Goal: Information Seeking & Learning: Get advice/opinions

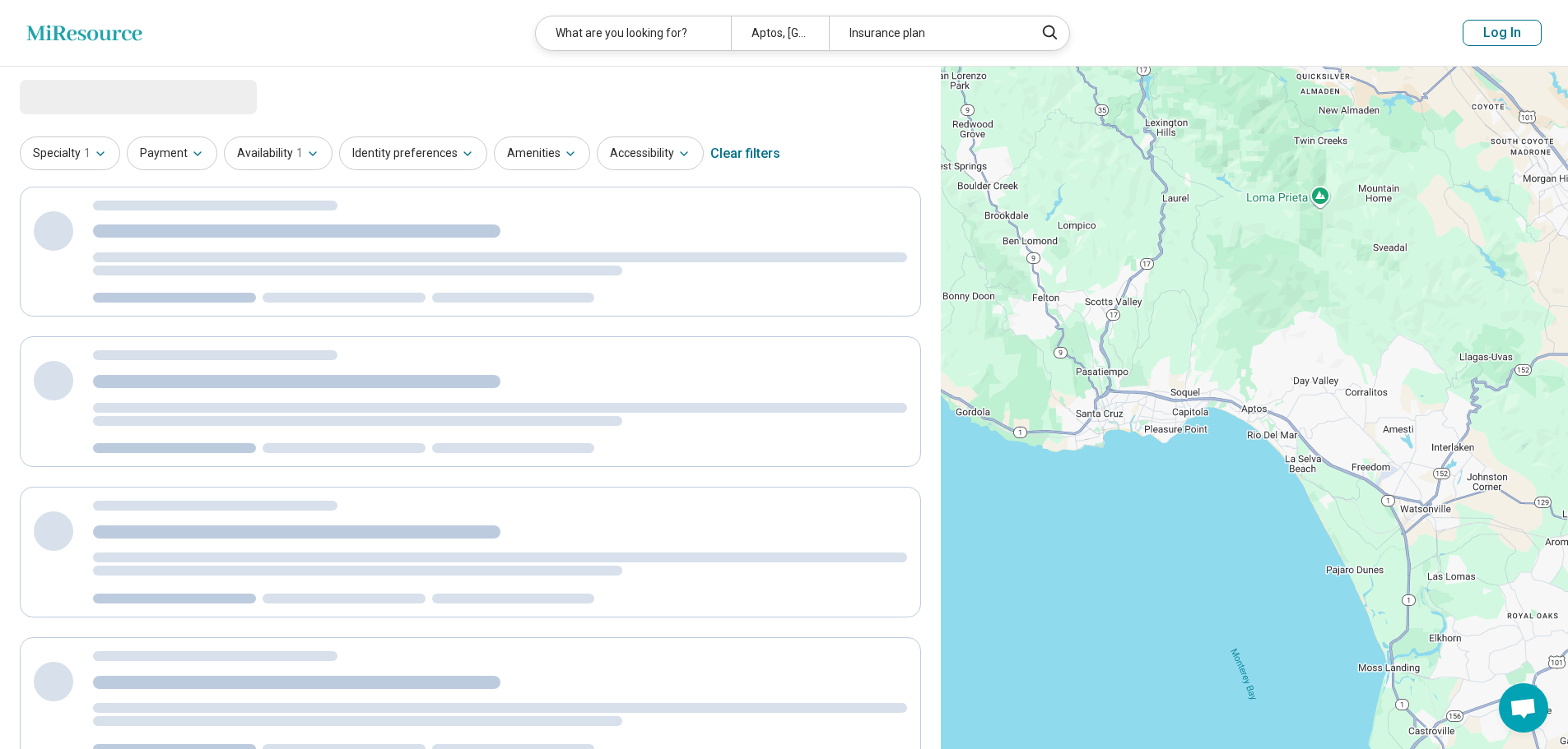
select select "***"
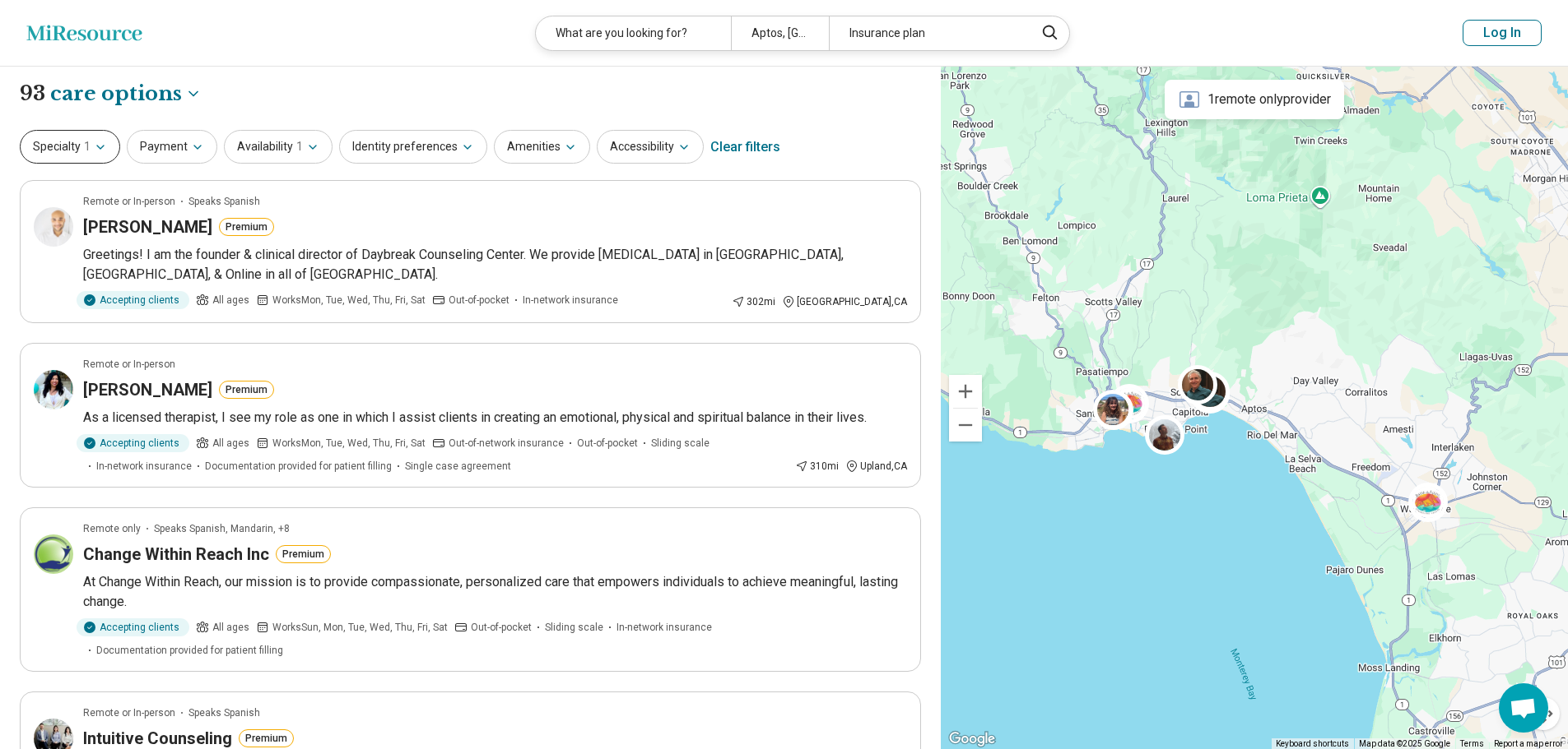
click at [108, 143] on button "Specialty 1" at bounding box center [69, 146] width 101 height 34
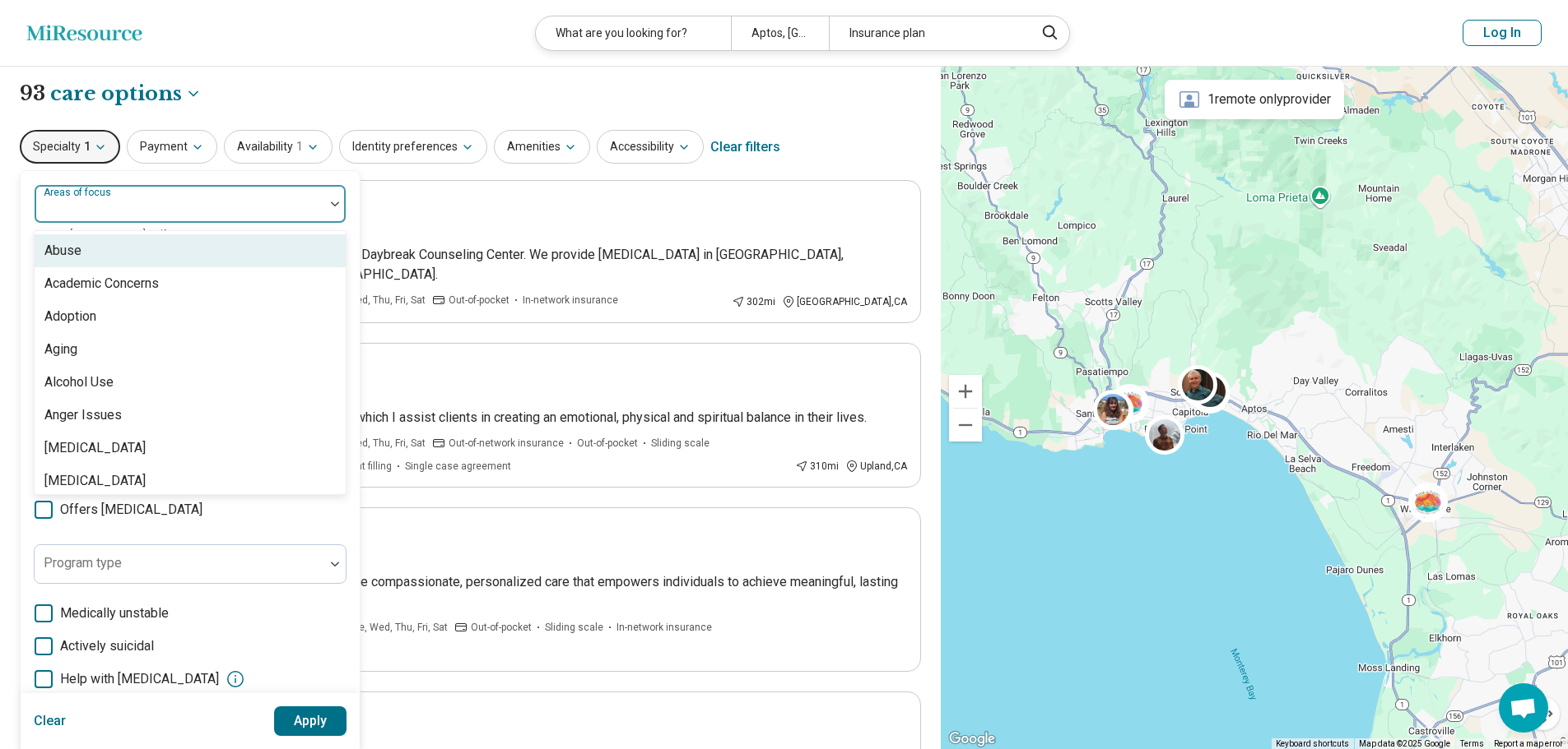
click at [217, 207] on div at bounding box center [179, 211] width 276 height 23
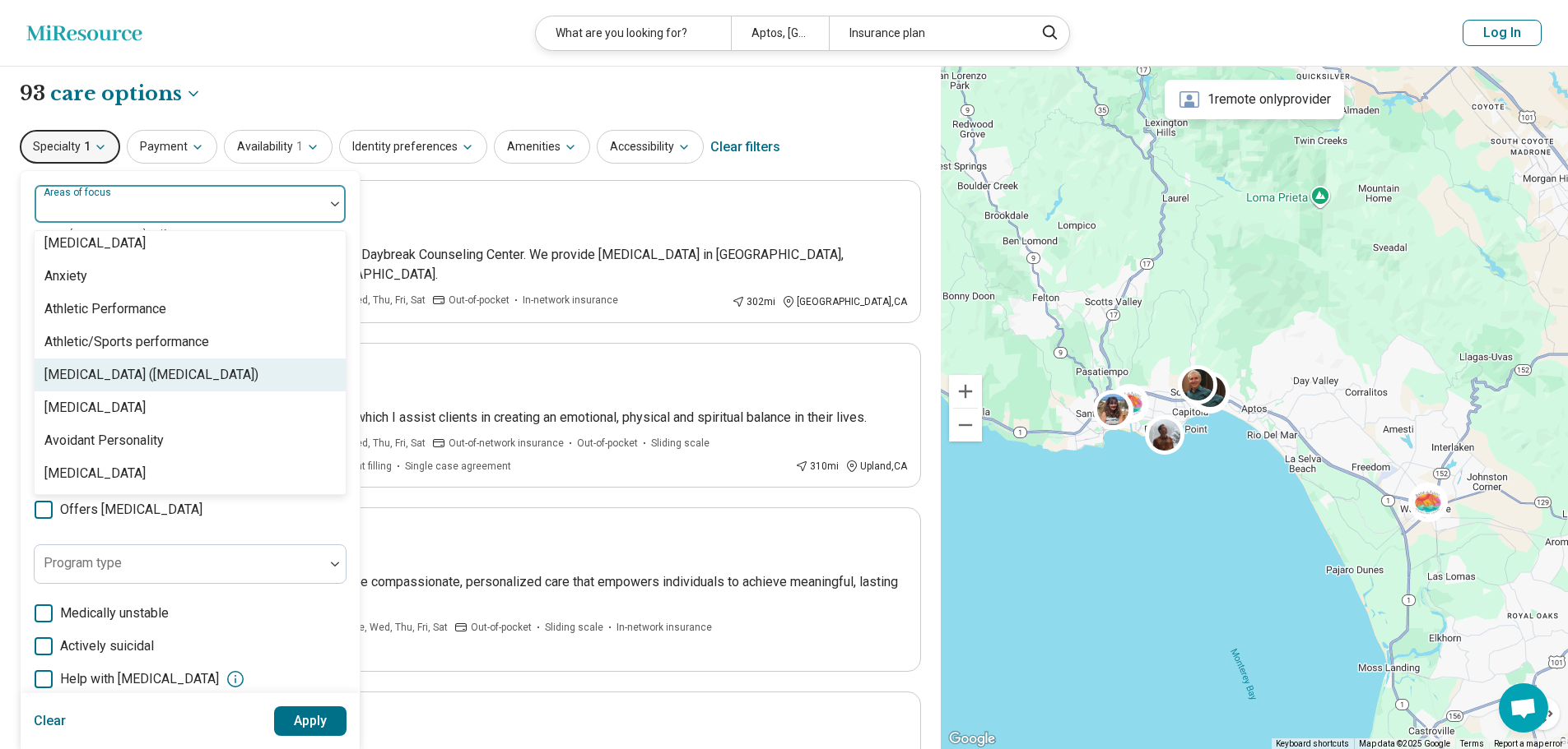
click at [138, 375] on div "[MEDICAL_DATA] ([MEDICAL_DATA])" at bounding box center [151, 375] width 214 height 20
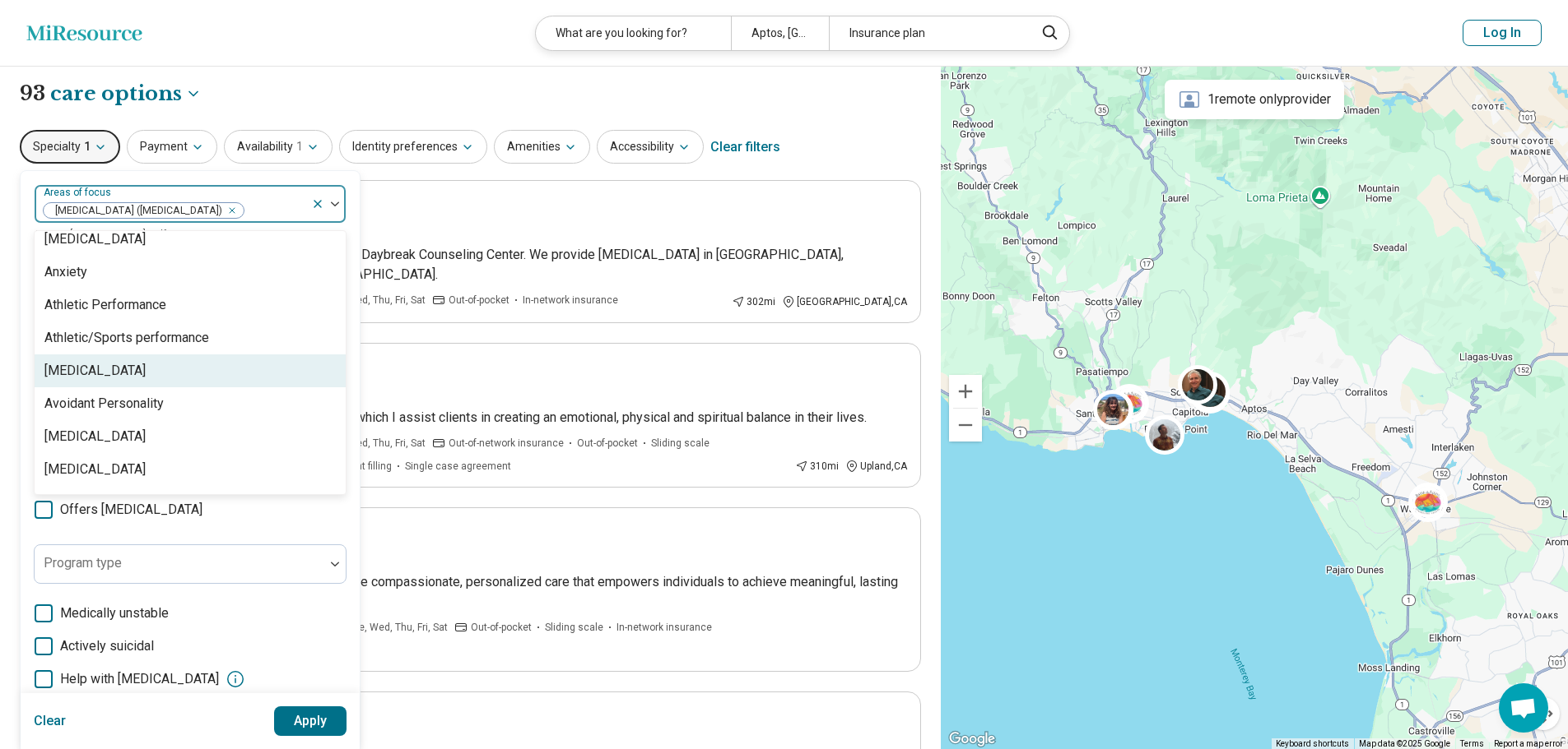
click at [118, 375] on div "[MEDICAL_DATA]" at bounding box center [189, 372] width 311 height 33
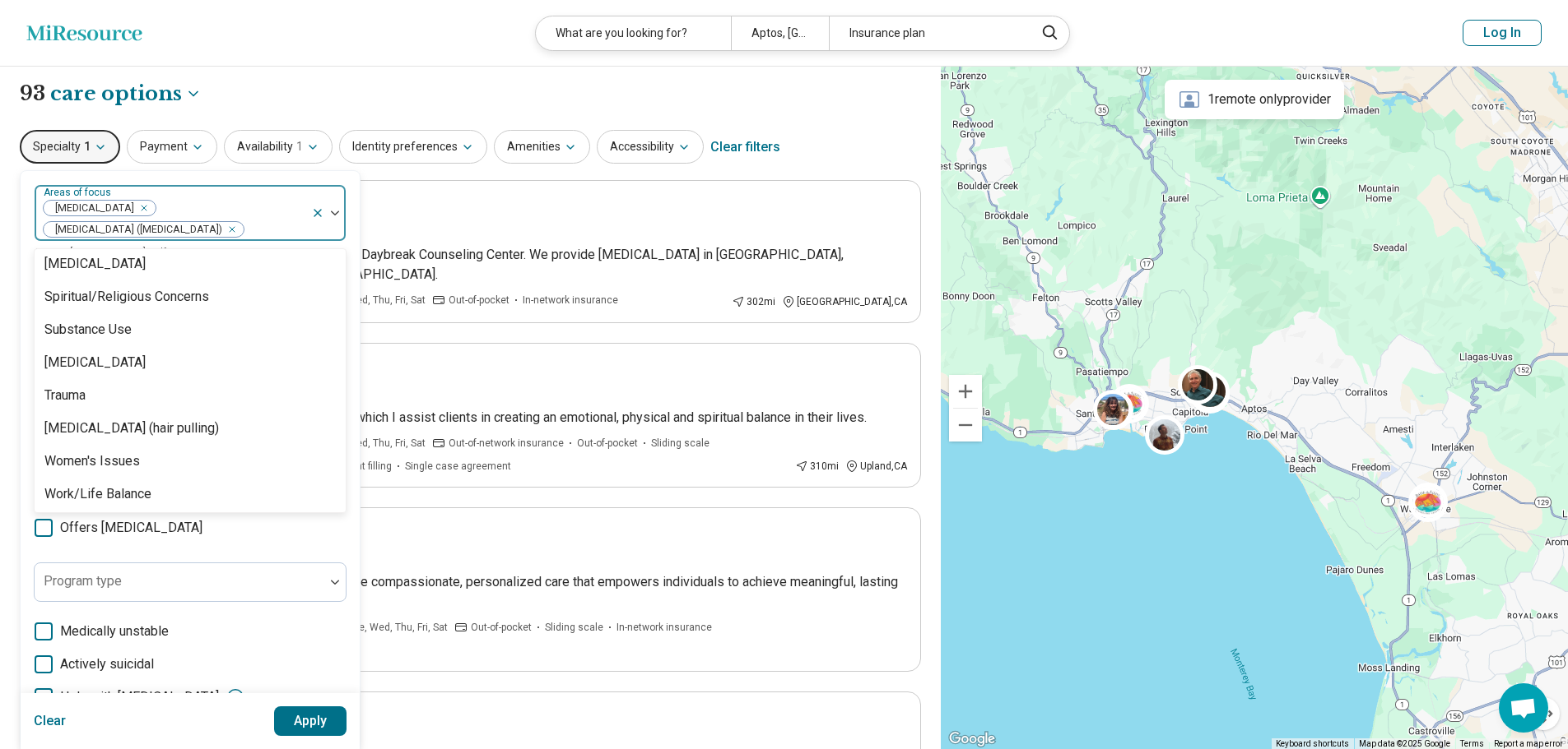
scroll to position [3008, 0]
click at [225, 172] on div "option Autism, selected. 98 results available. Use Up and Down to choose option…" at bounding box center [190, 514] width 340 height 688
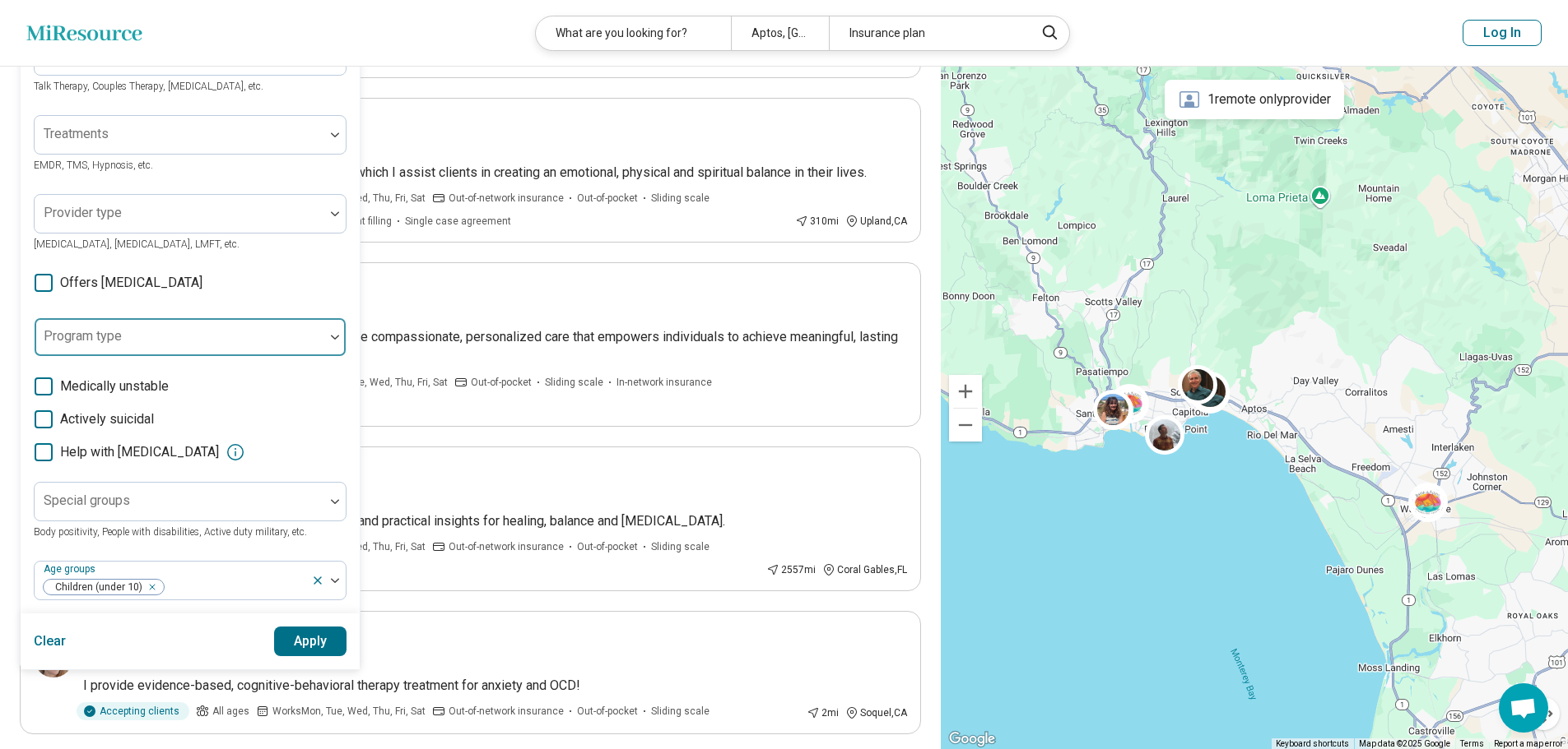
scroll to position [246, 0]
click at [144, 334] on div at bounding box center [179, 343] width 276 height 23
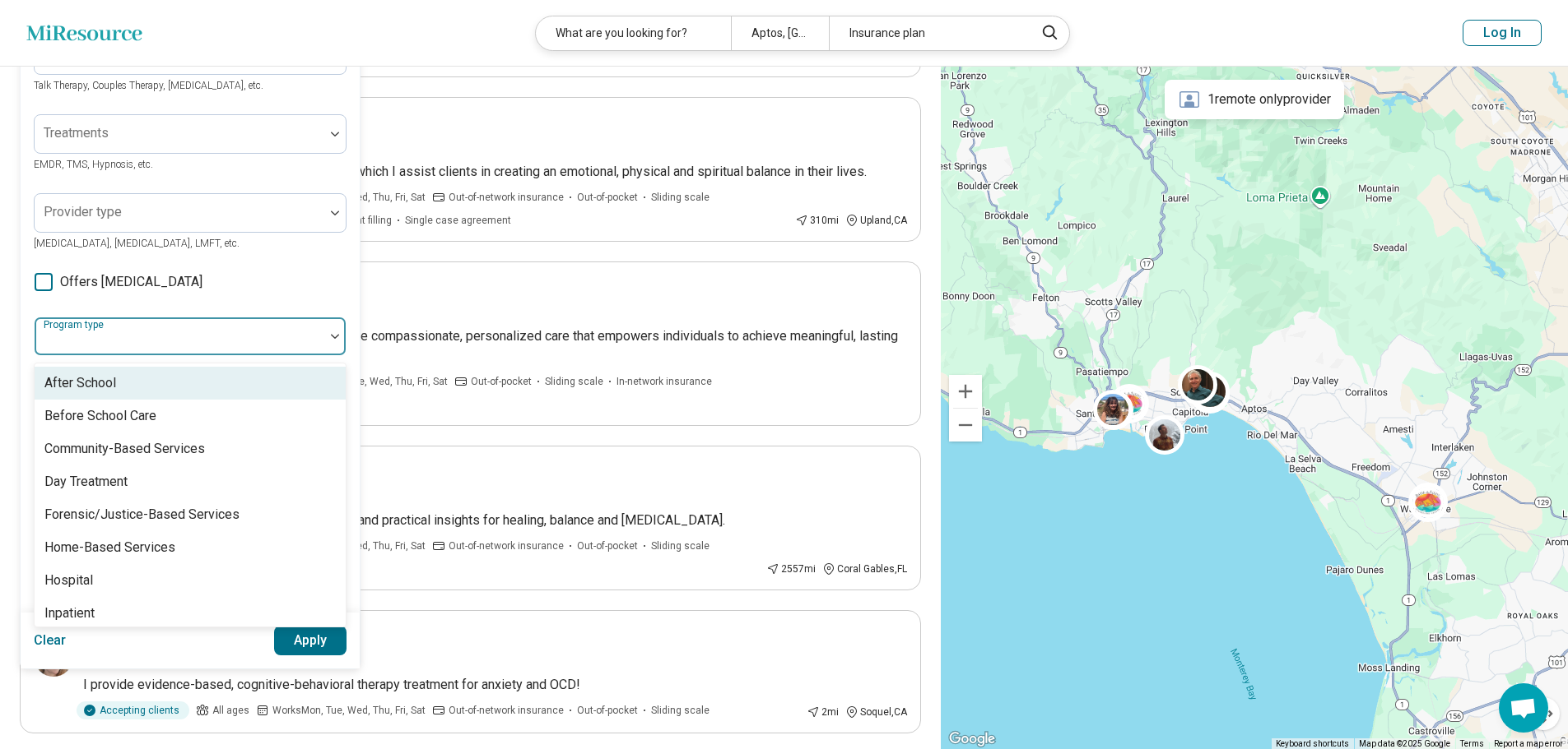
click at [144, 334] on div at bounding box center [179, 343] width 276 height 23
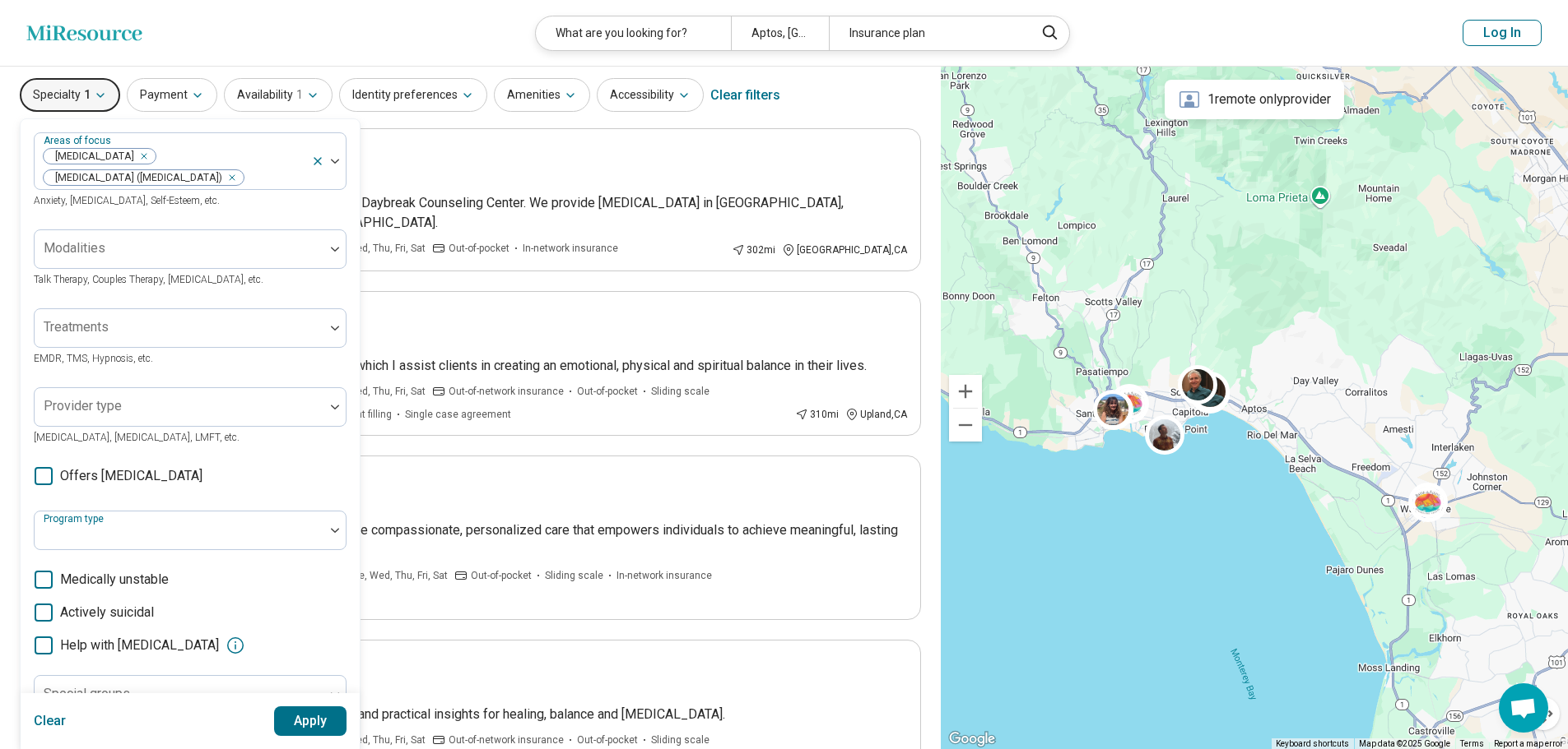
scroll to position [0, 0]
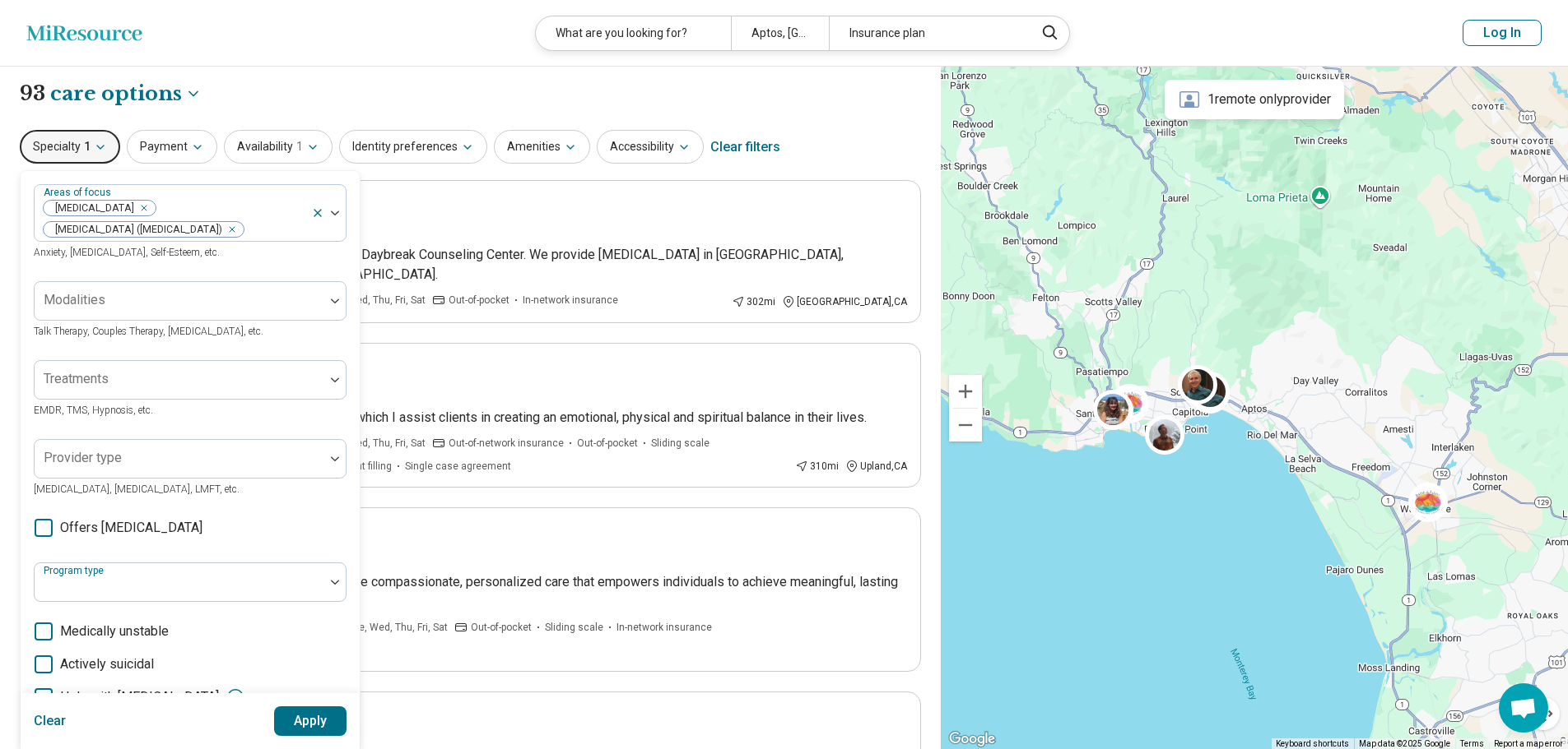
click at [286, 716] on button "Apply" at bounding box center [310, 722] width 73 height 29
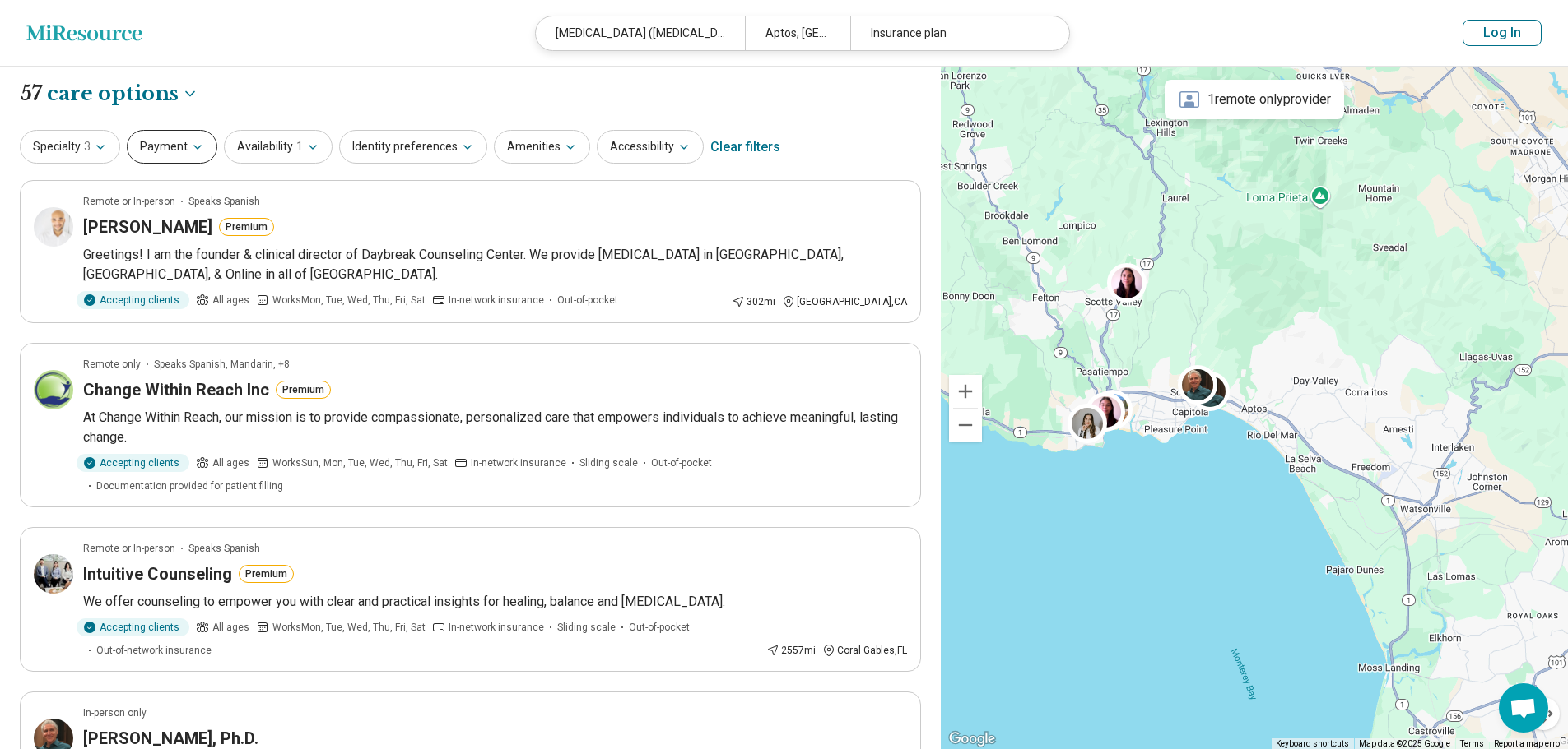
click at [191, 150] on icon "button" at bounding box center [197, 146] width 13 height 13
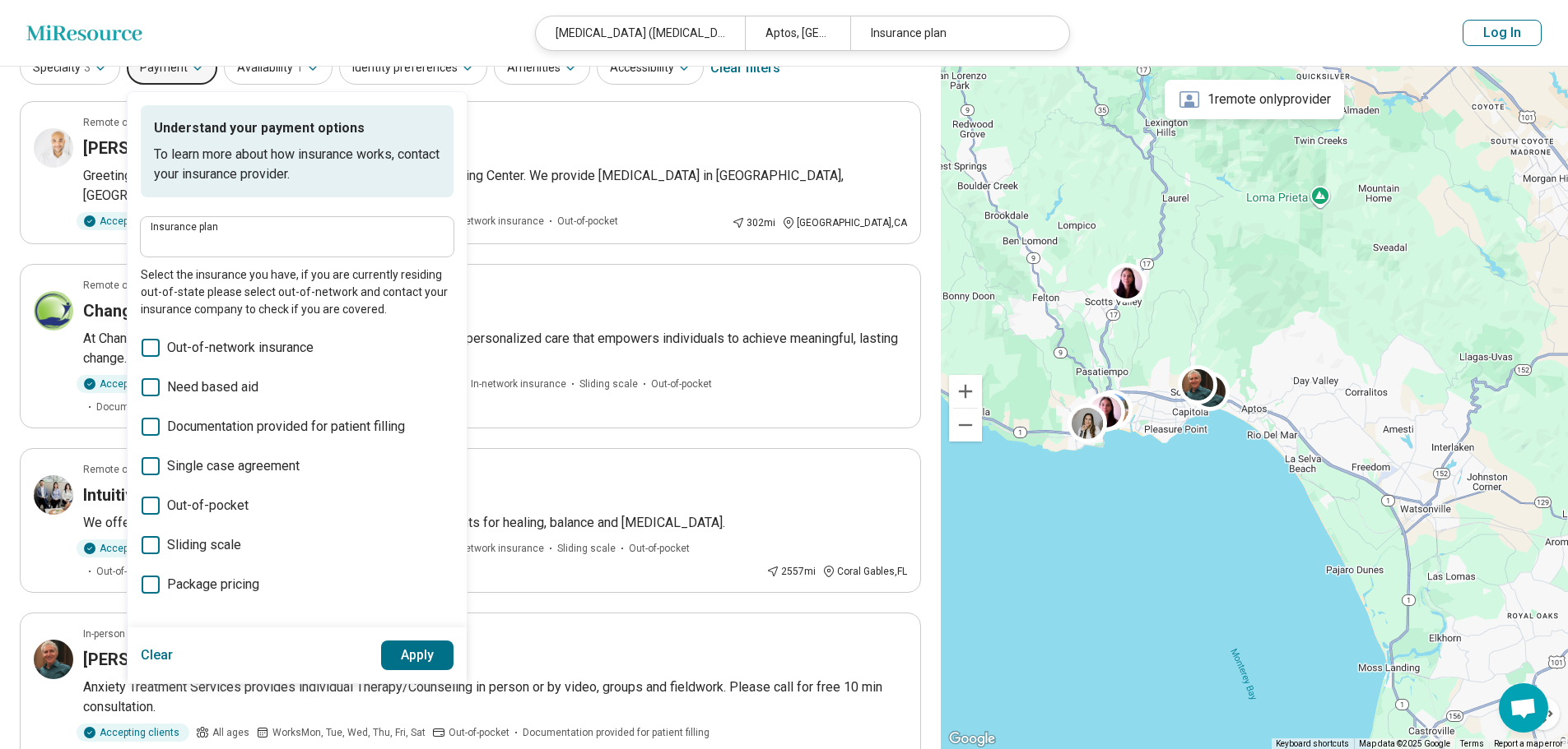
scroll to position [81, 0]
click at [264, 242] on input "Insurance plan" at bounding box center [297, 241] width 293 height 20
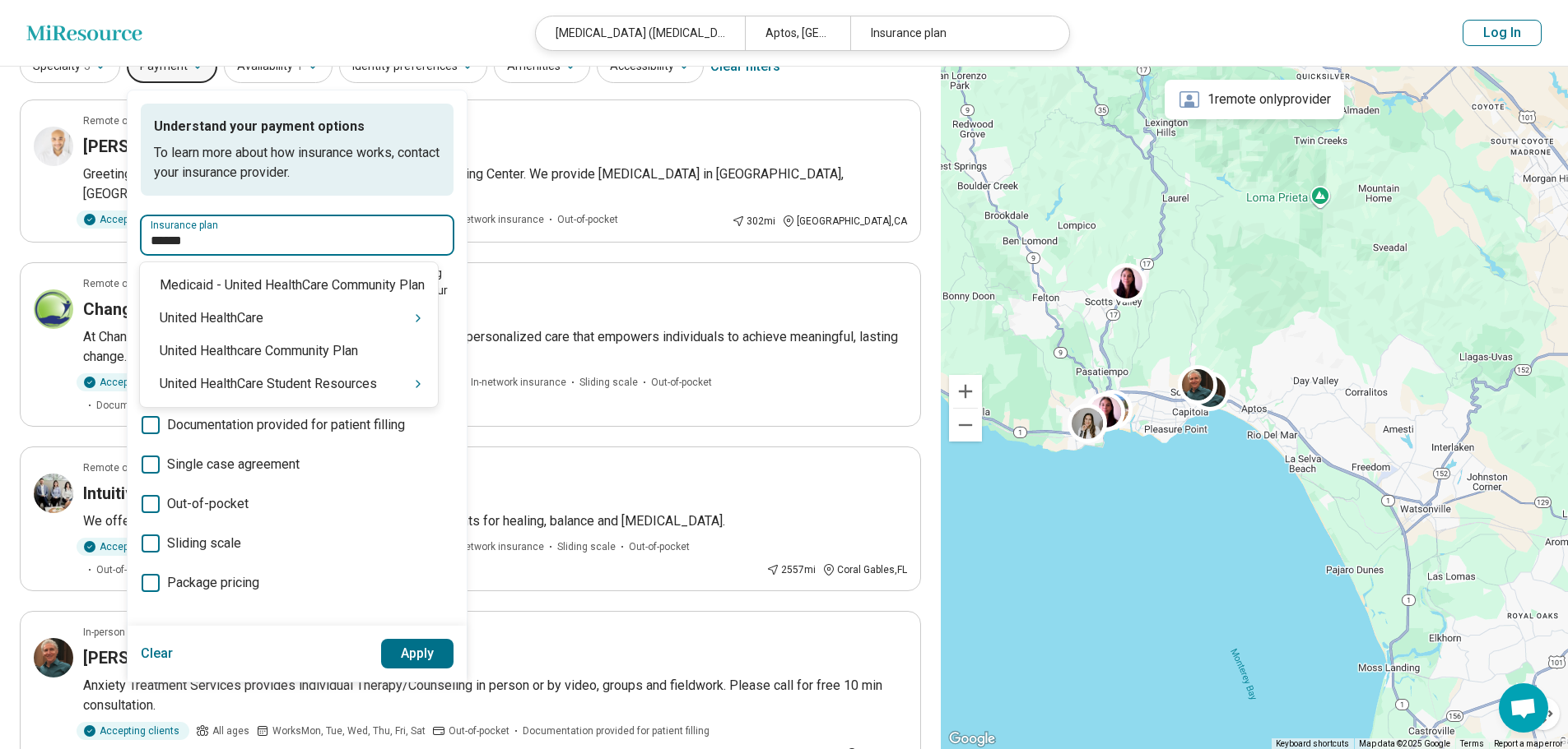
type input "******"
click at [217, 324] on div "United HealthCare" at bounding box center [288, 319] width 298 height 33
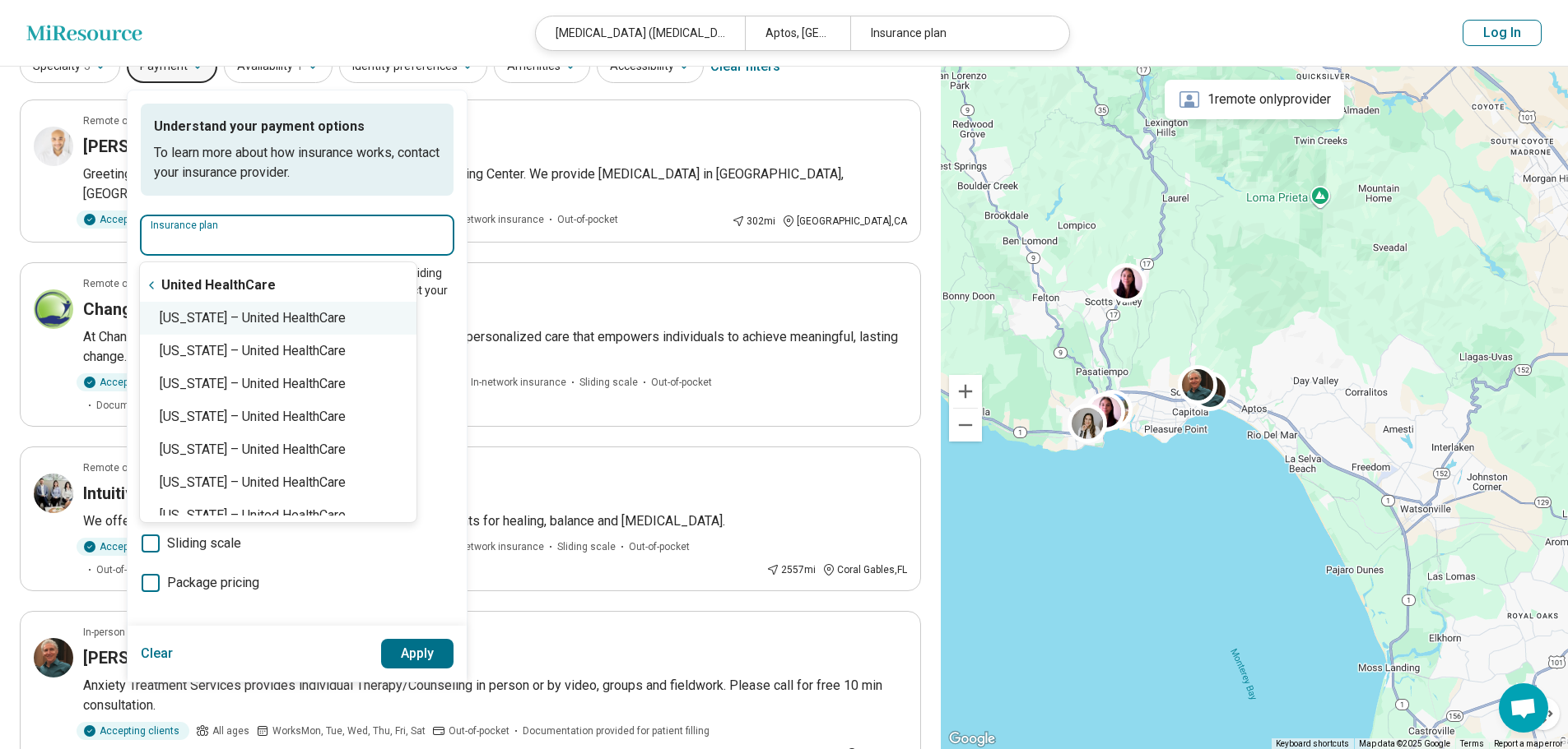
click at [228, 313] on div "California – United HealthCare" at bounding box center [277, 319] width 276 height 33
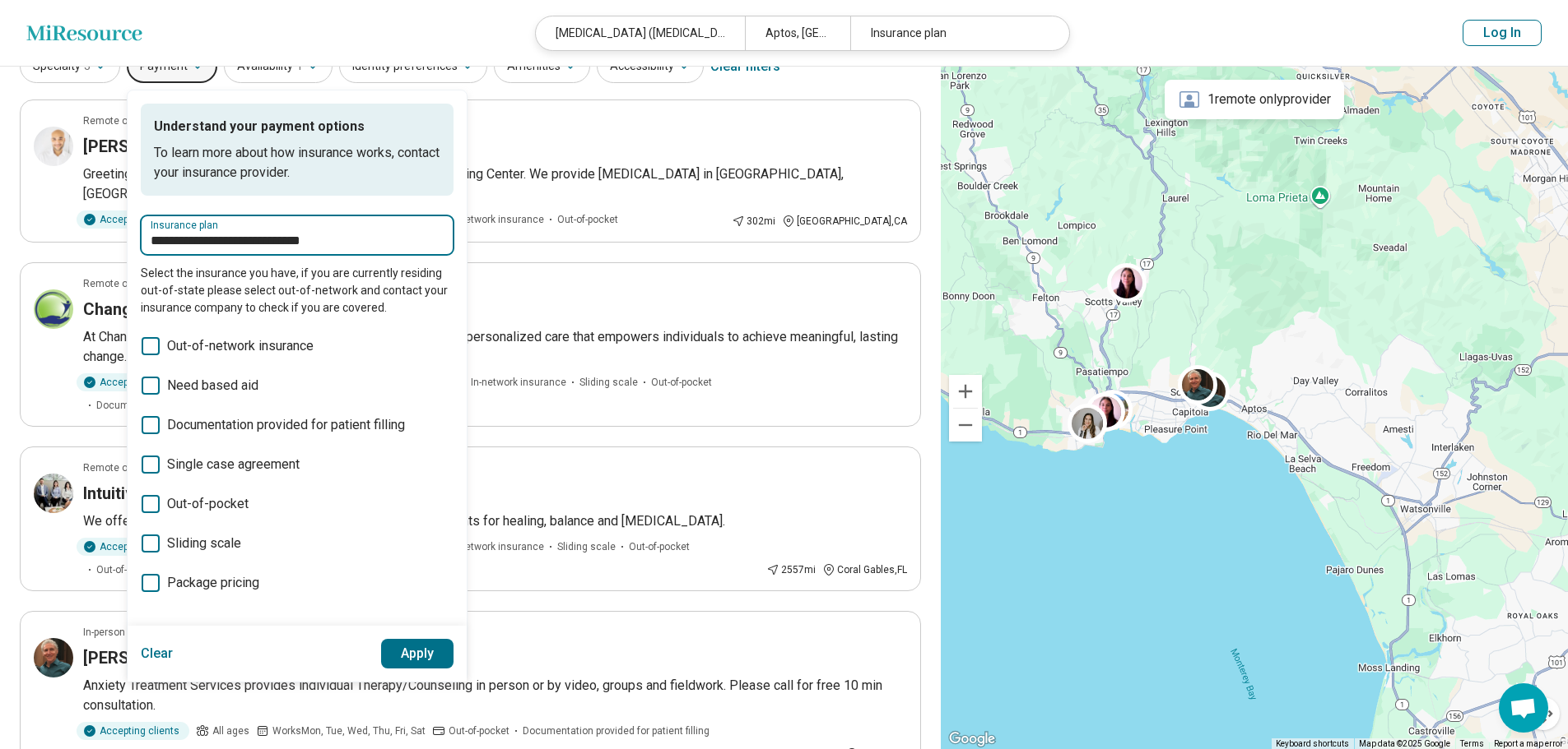
type input "**********"
click at [408, 655] on button "Apply" at bounding box center [418, 653] width 73 height 29
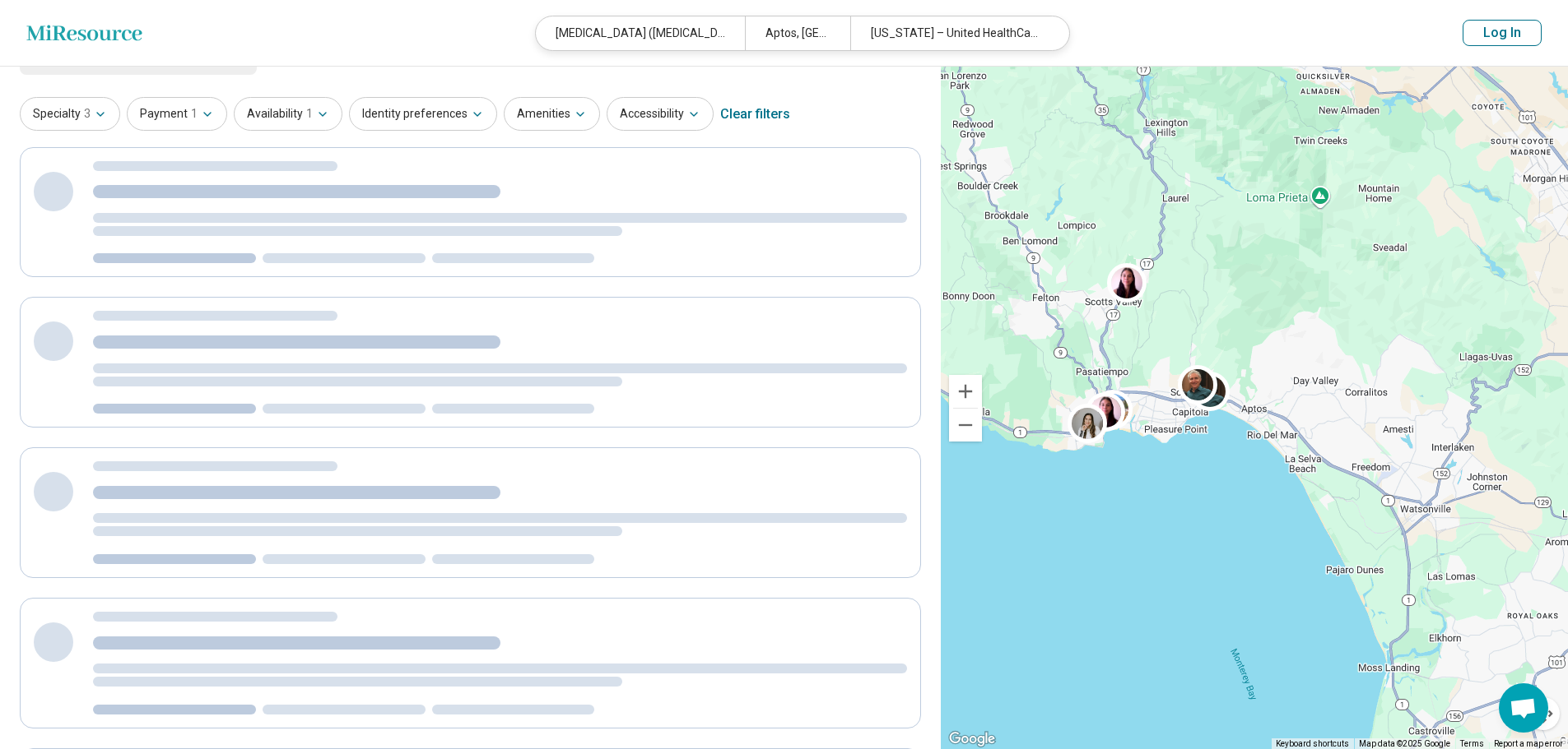
scroll to position [0, 0]
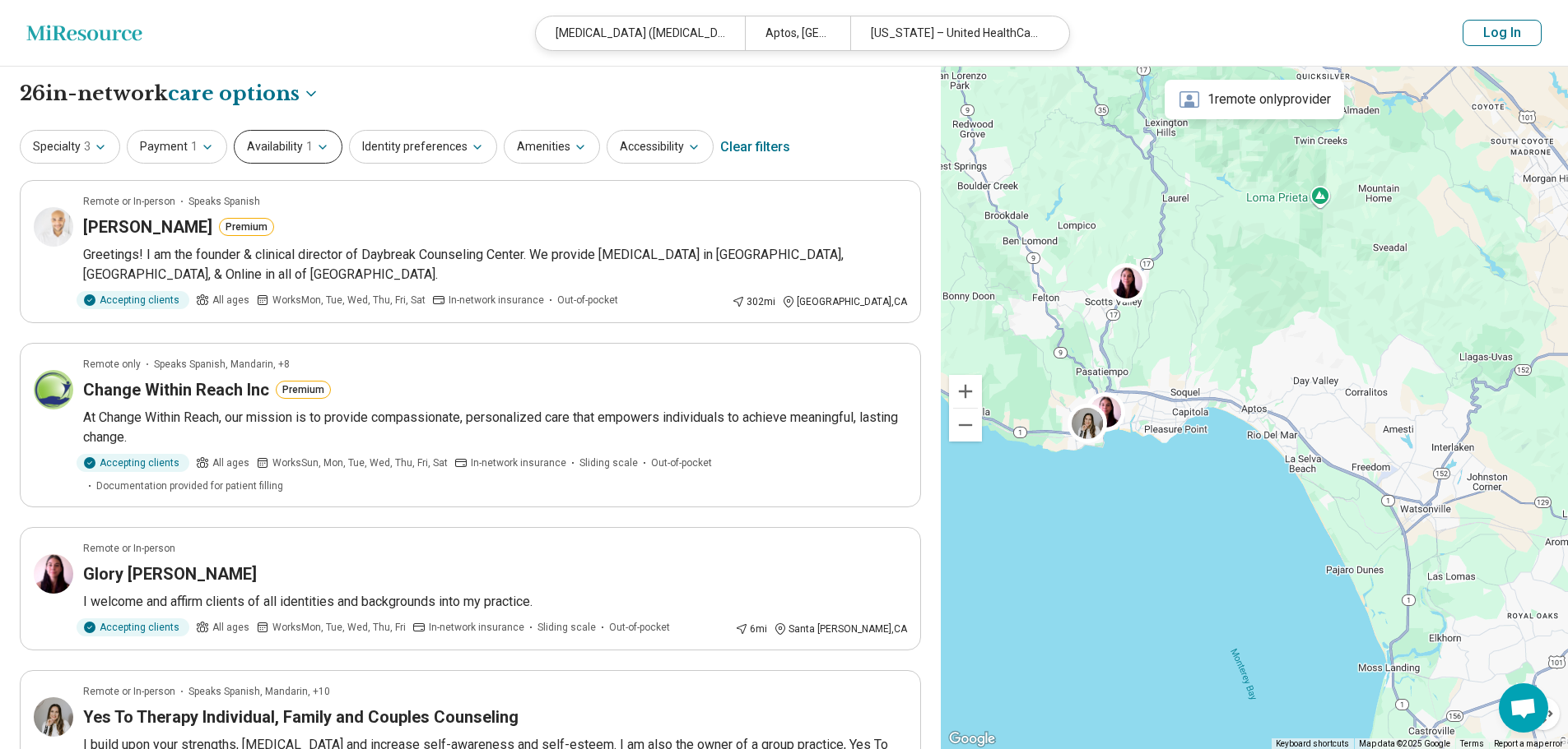
click at [316, 144] on icon "button" at bounding box center [322, 146] width 13 height 13
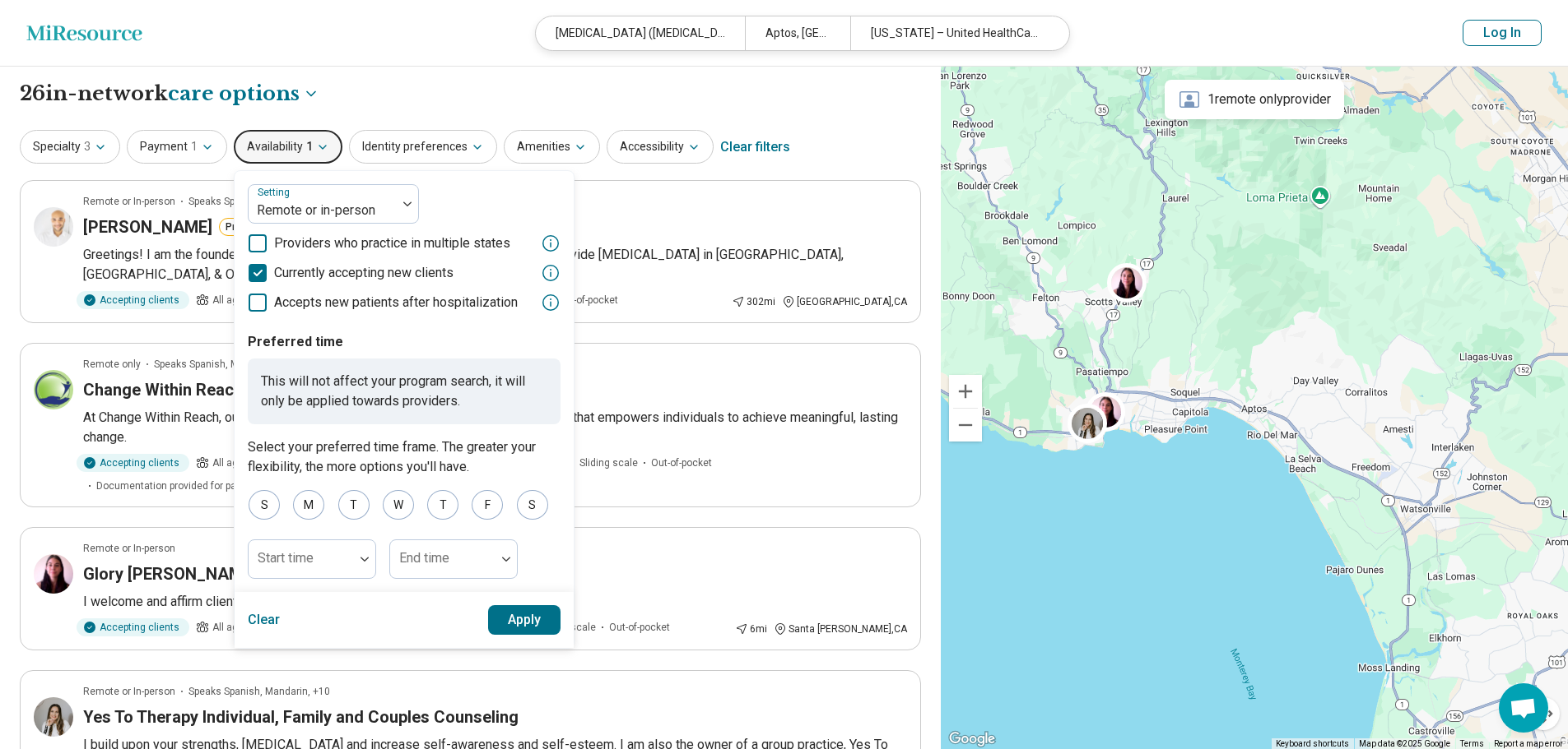
click at [318, 144] on icon "button" at bounding box center [322, 146] width 13 height 13
click at [582, 142] on button "Amenities" at bounding box center [551, 146] width 97 height 34
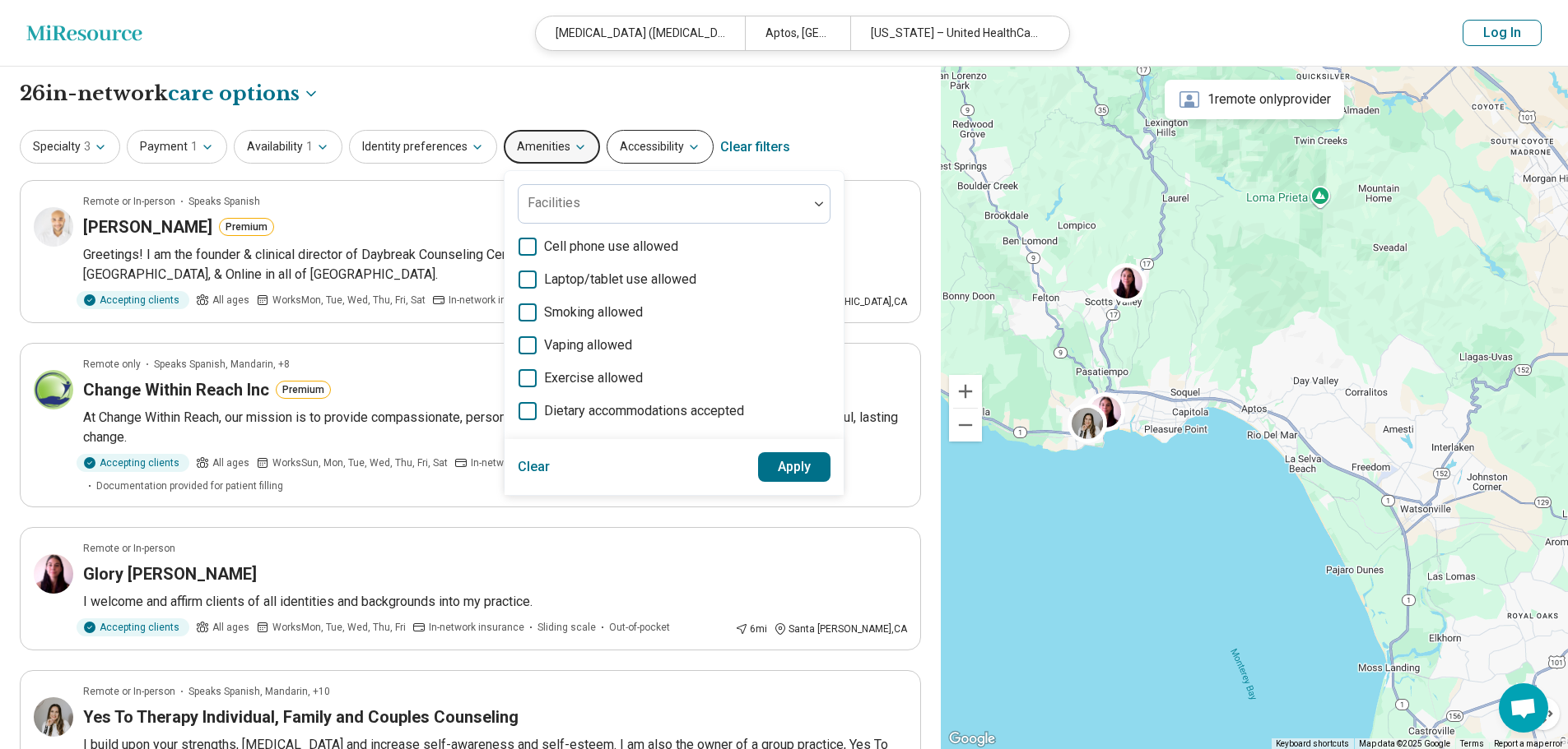
click at [687, 142] on icon "button" at bounding box center [693, 146] width 13 height 13
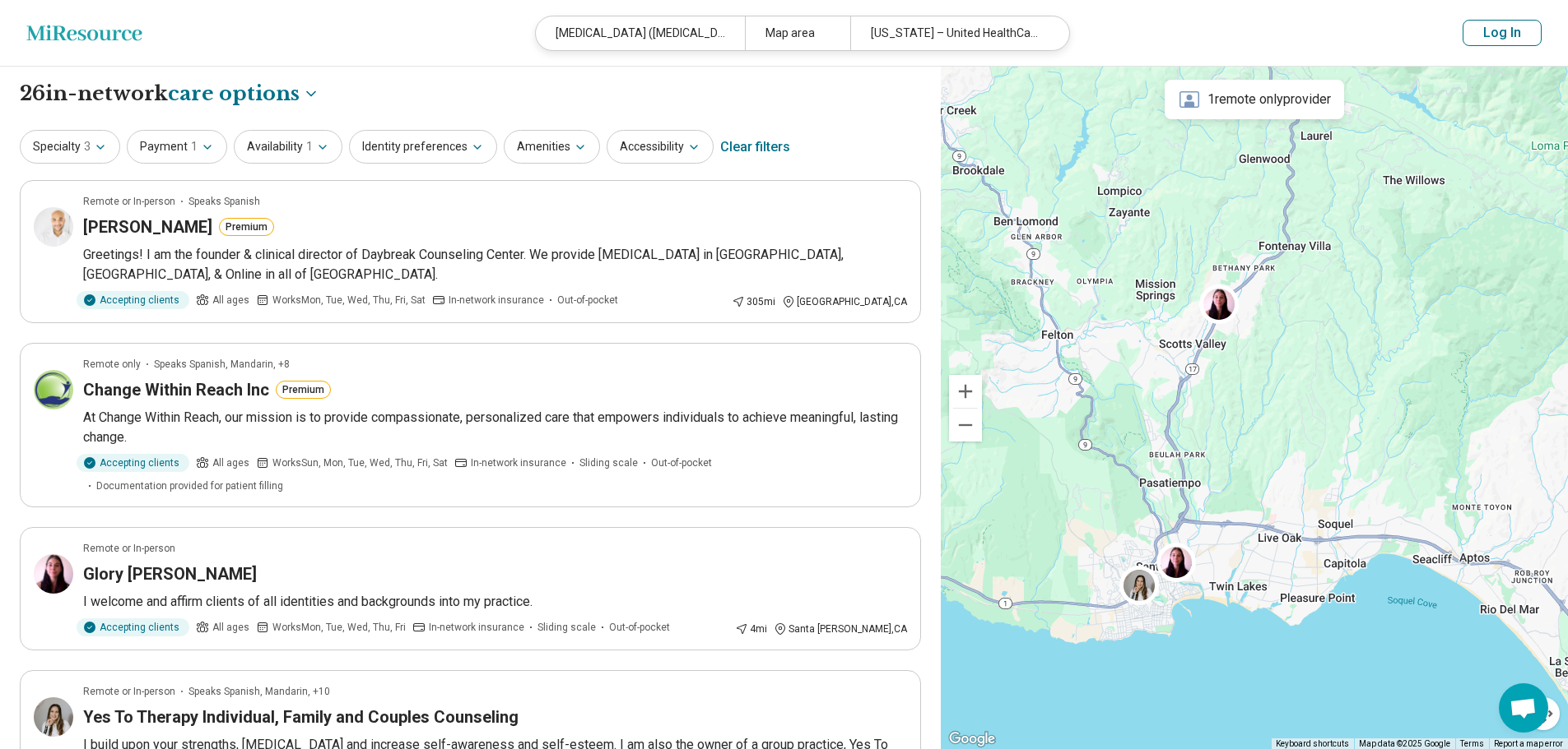
drag, startPoint x: 1084, startPoint y: 315, endPoint x: 1176, endPoint y: 414, distance: 135.1
click at [1176, 414] on div "6" at bounding box center [1254, 408] width 627 height 684
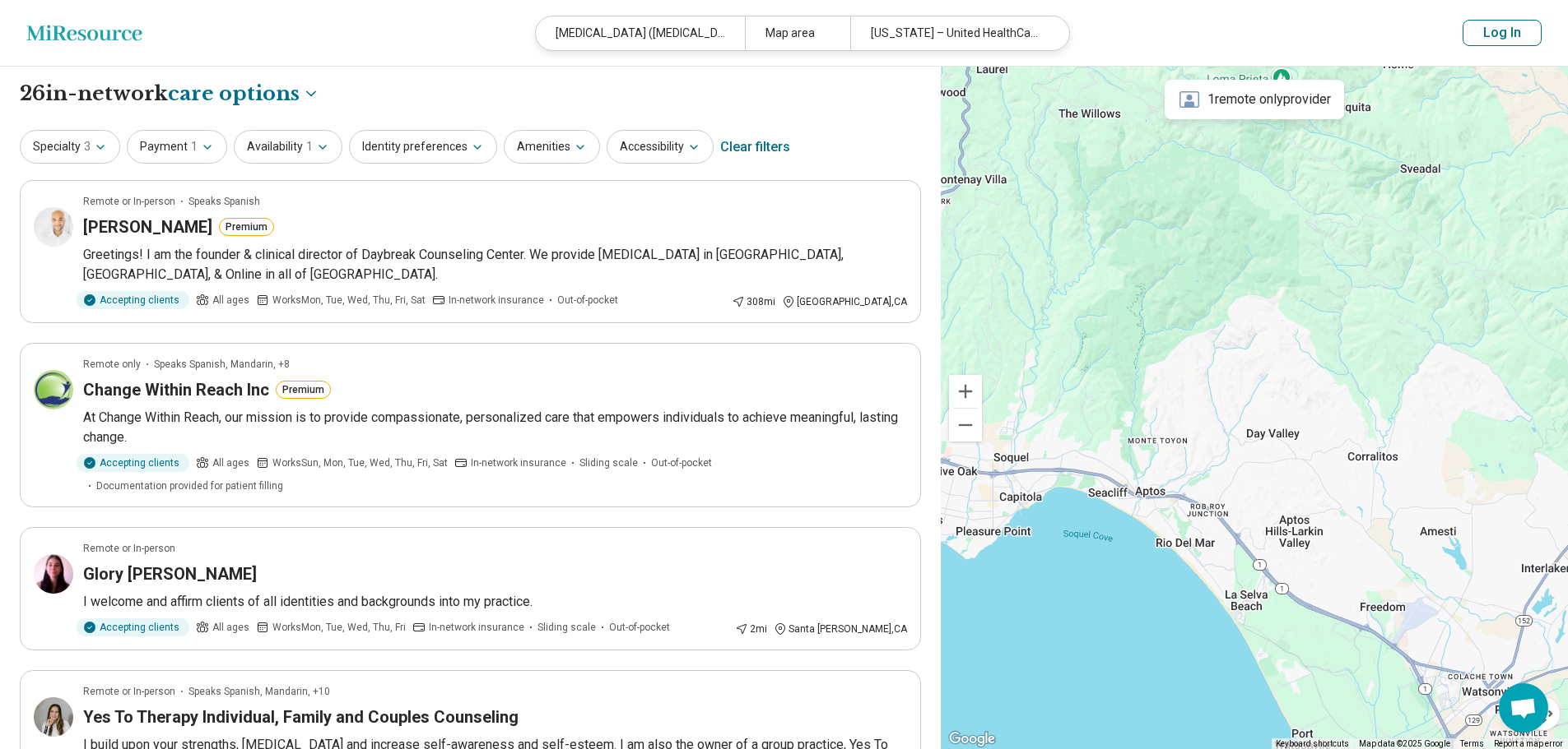
drag, startPoint x: 1433, startPoint y: 643, endPoint x: 1110, endPoint y: 575, distance: 330.1
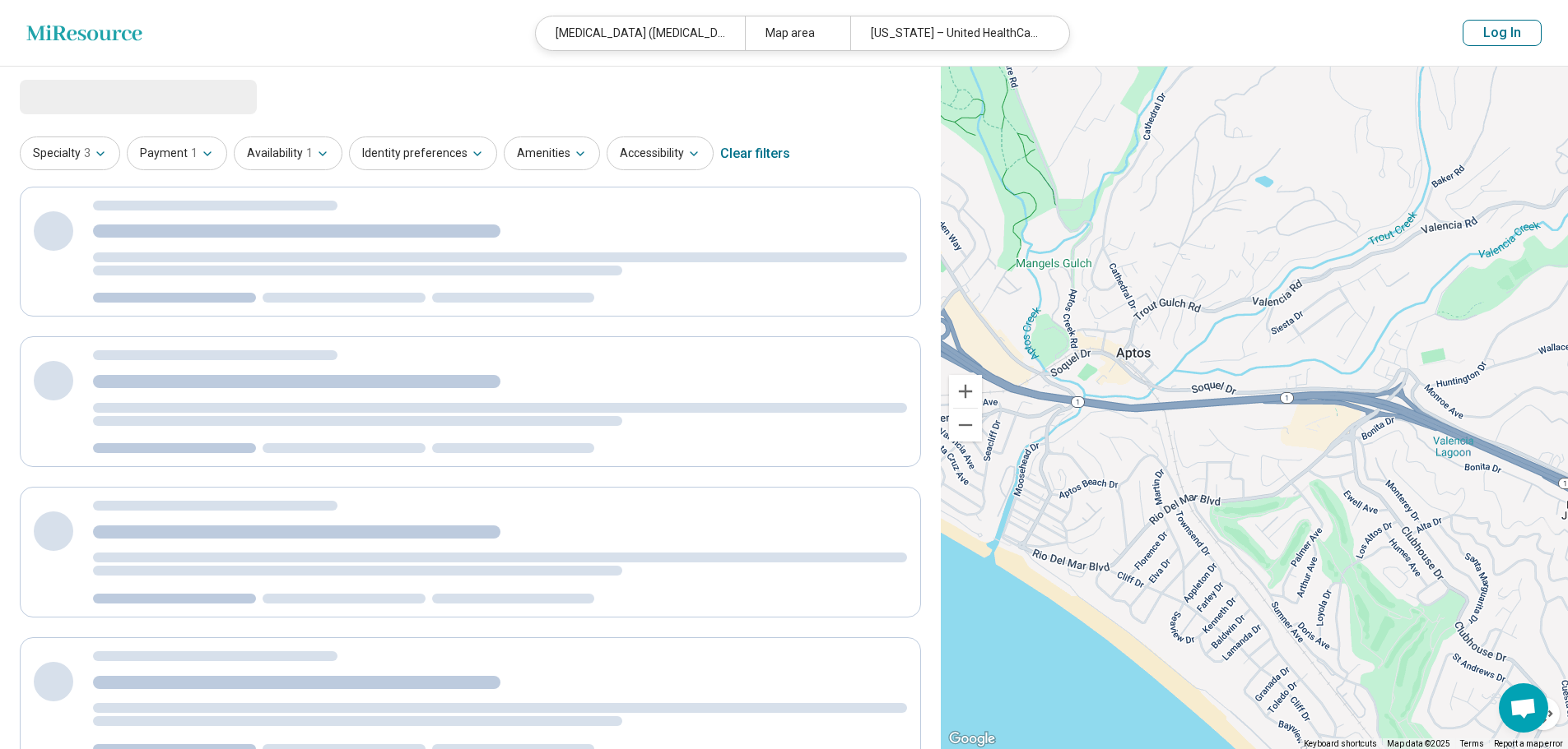
select select "***"
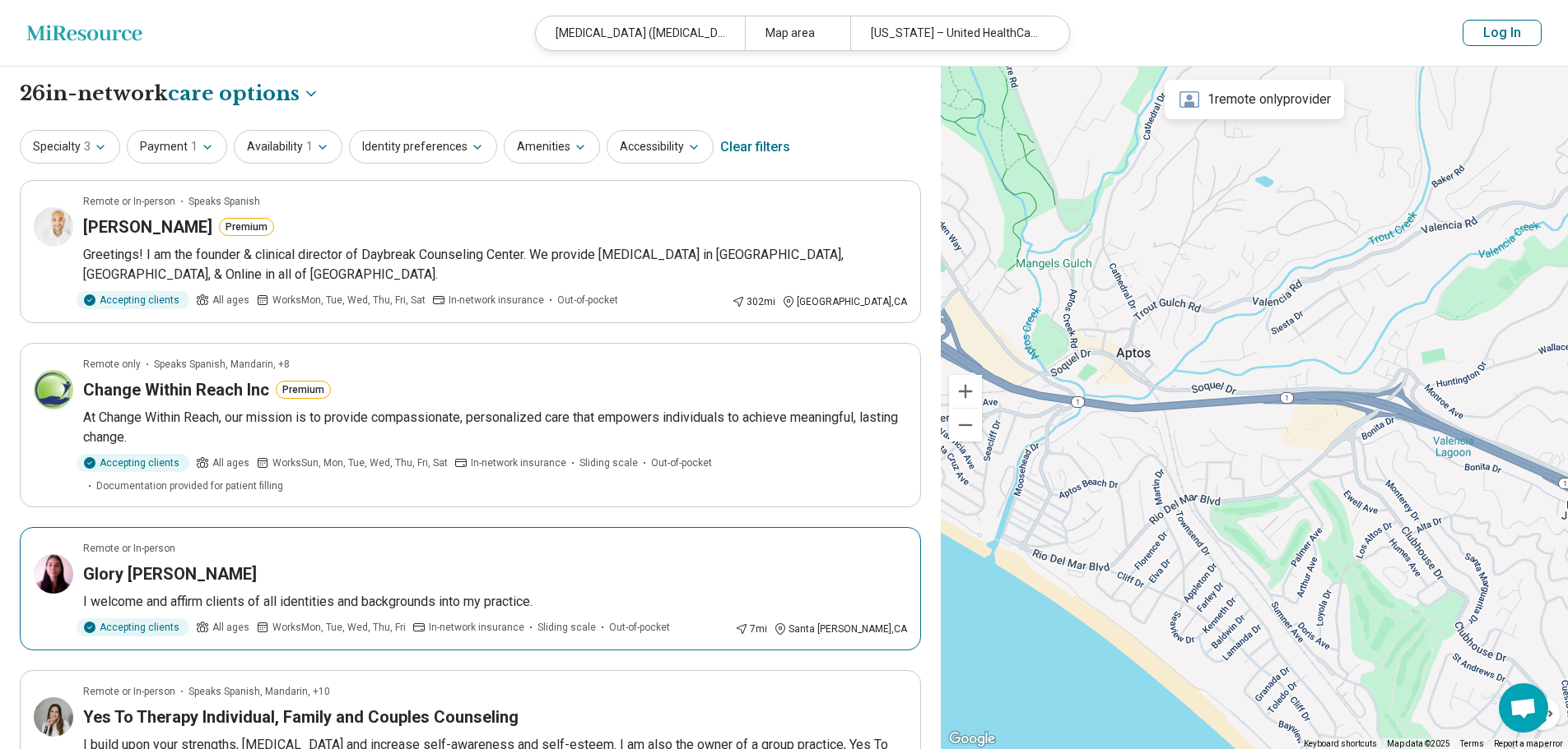
click at [690, 563] on div "Glory Kubicek" at bounding box center [495, 574] width 824 height 23
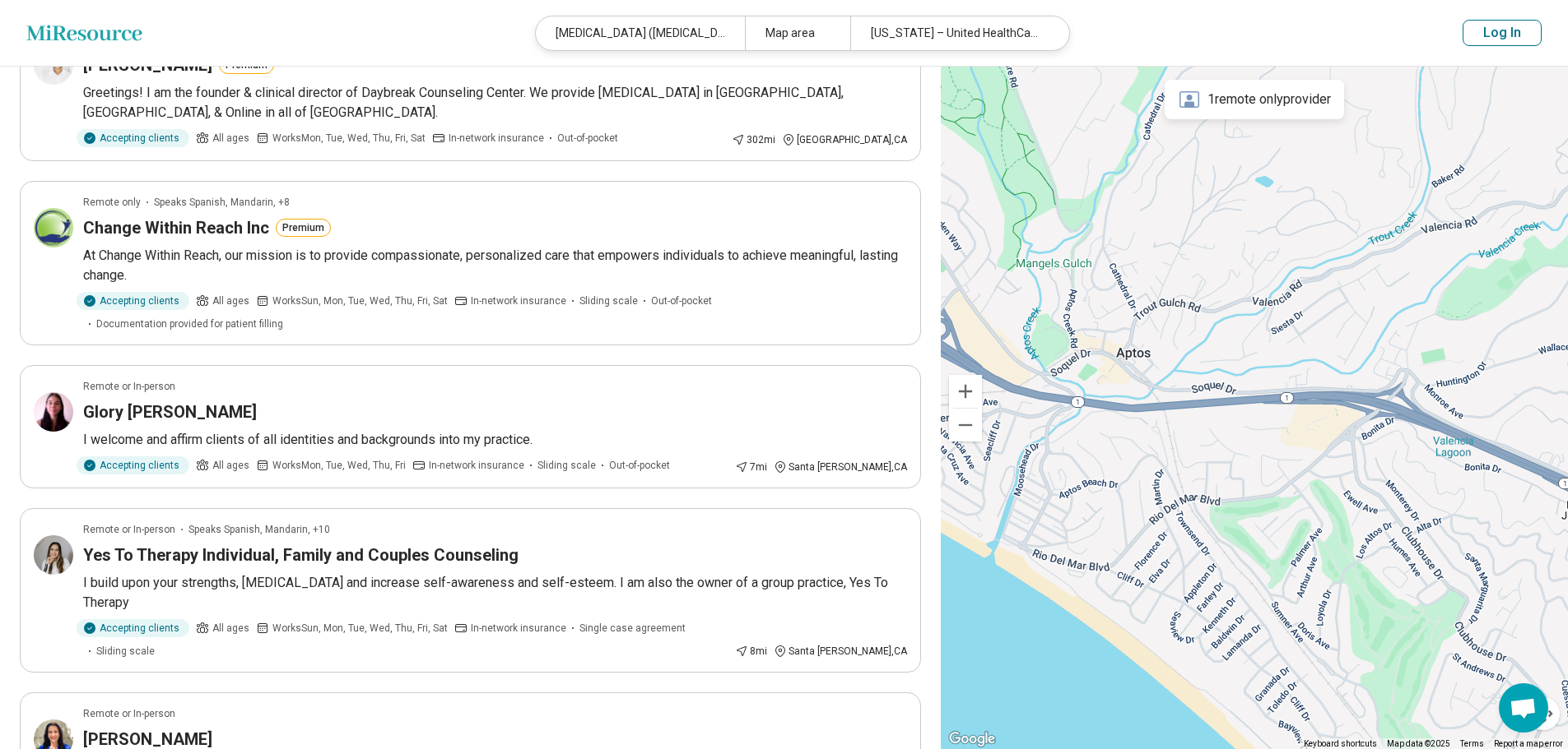
scroll to position [163, 0]
click at [650, 543] on div "Yes To Therapy Individual, Family and Couples Counseling" at bounding box center [495, 555] width 824 height 23
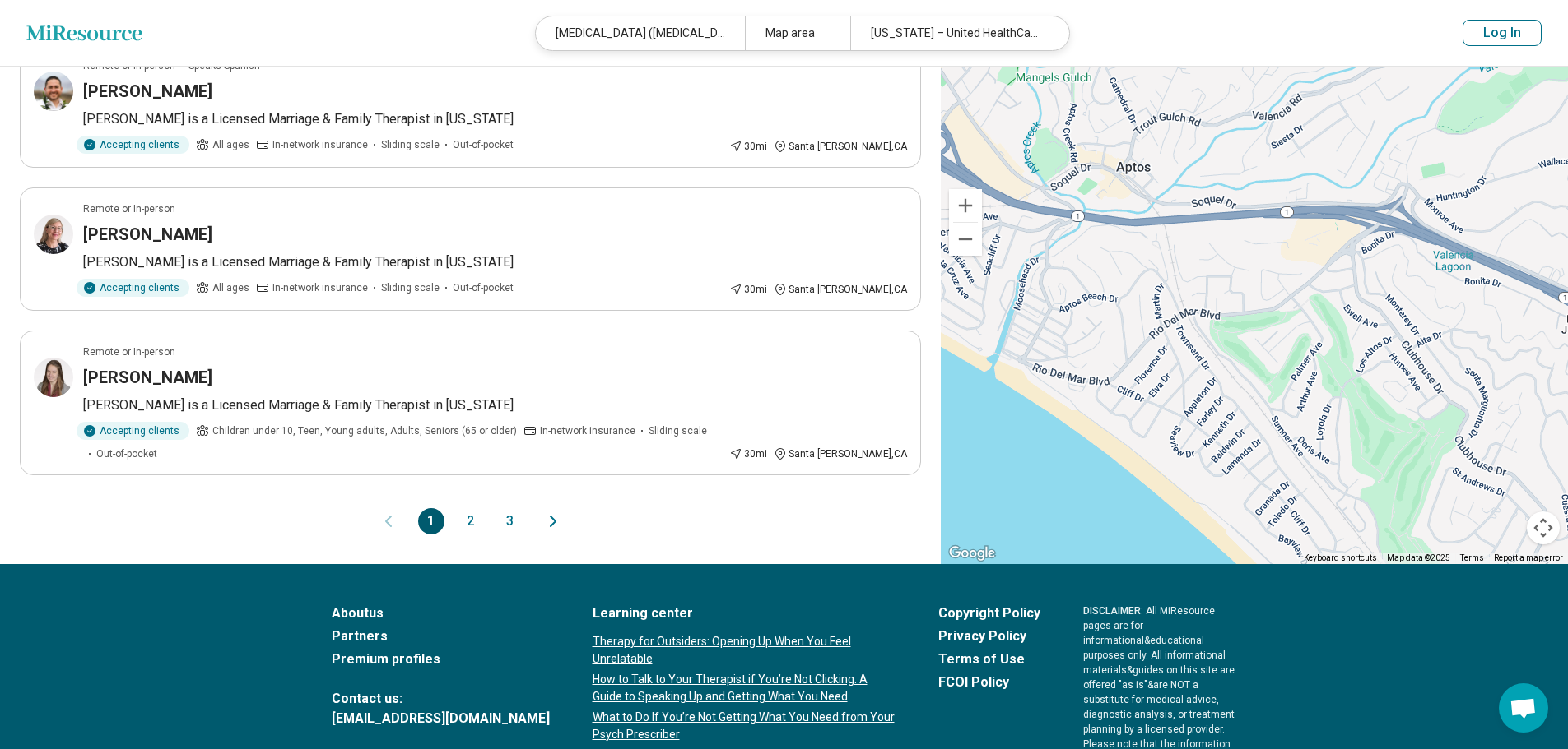
scroll to position [1241, 0]
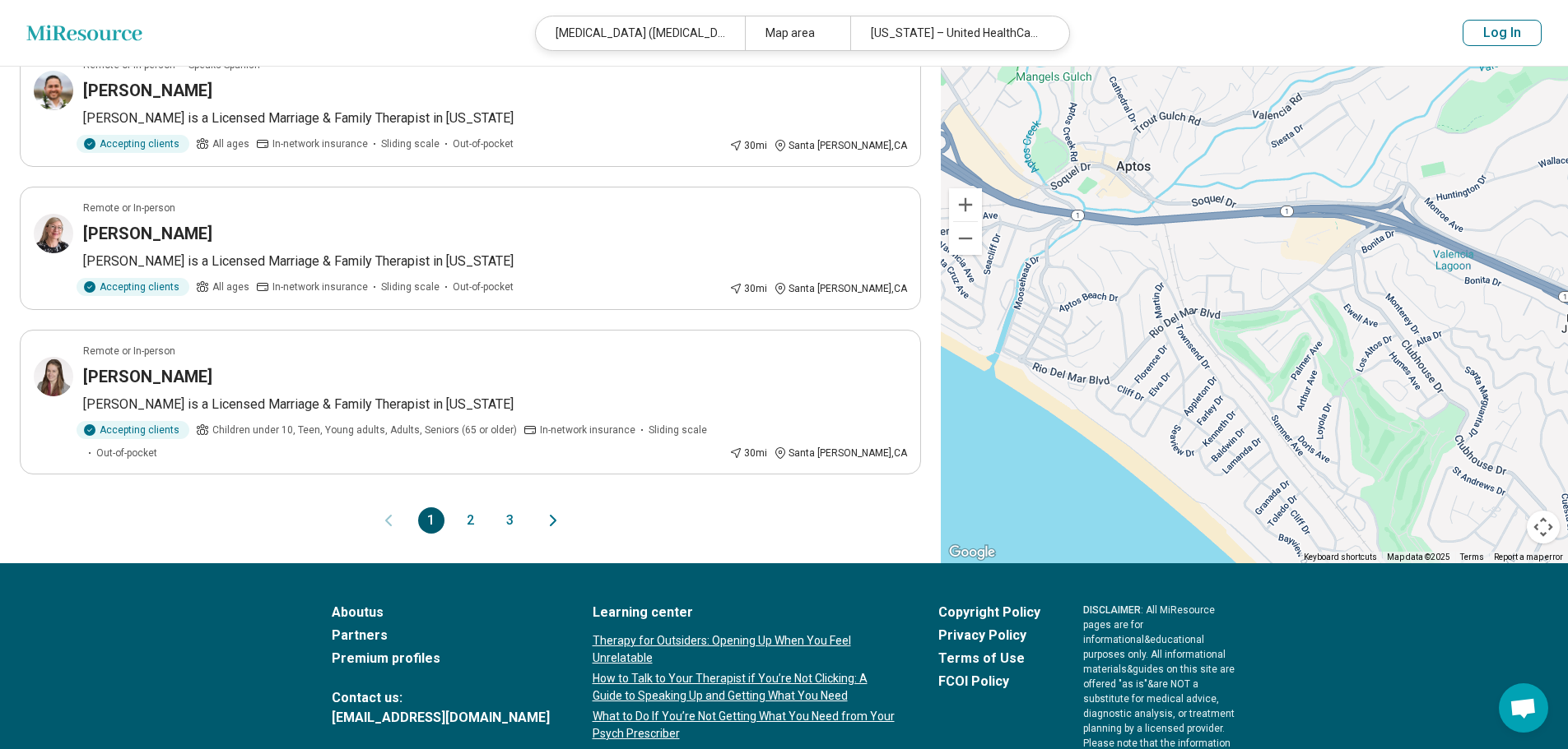
click at [471, 507] on button "2" at bounding box center [470, 520] width 26 height 26
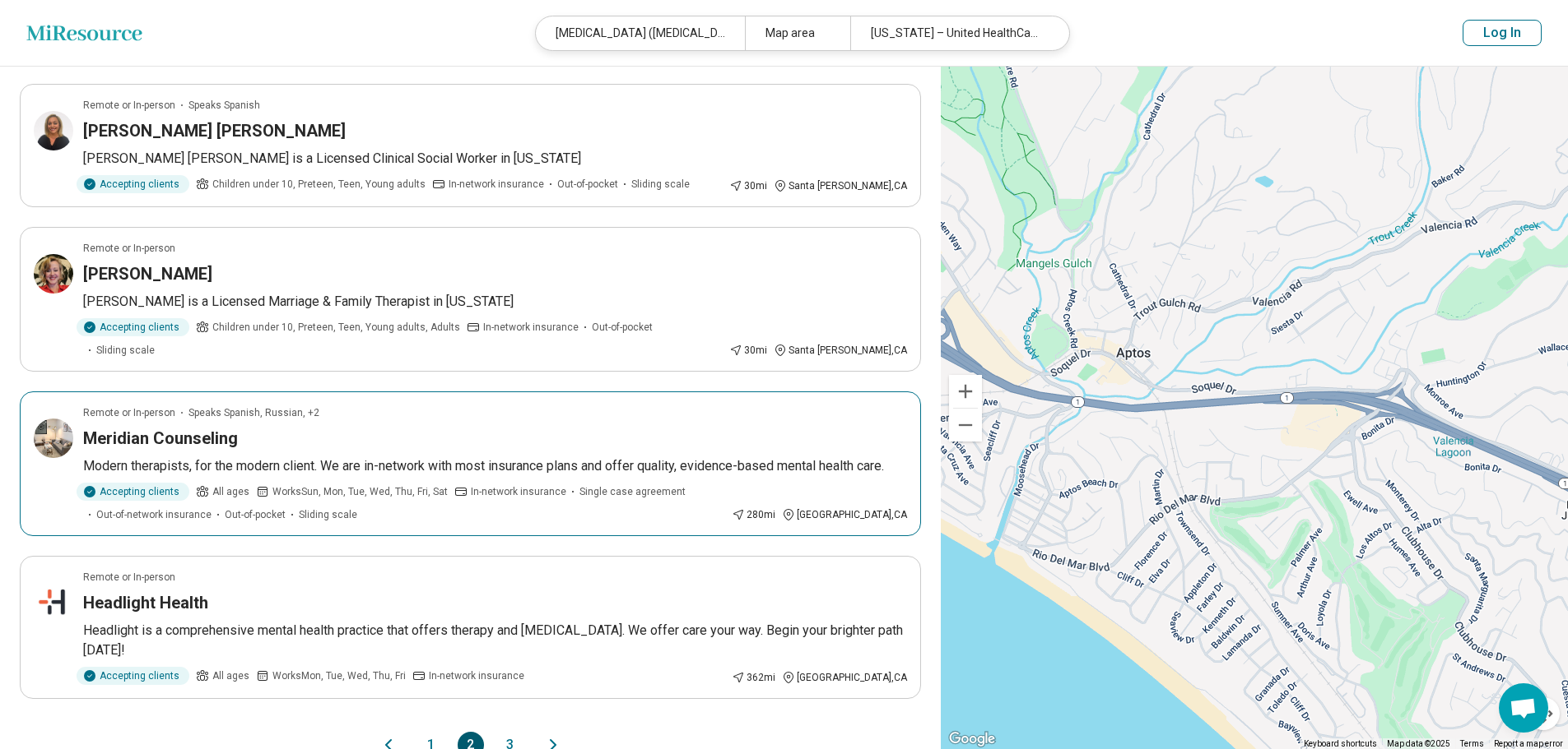
scroll to position [977, 0]
click at [433, 731] on button "1" at bounding box center [431, 744] width 26 height 26
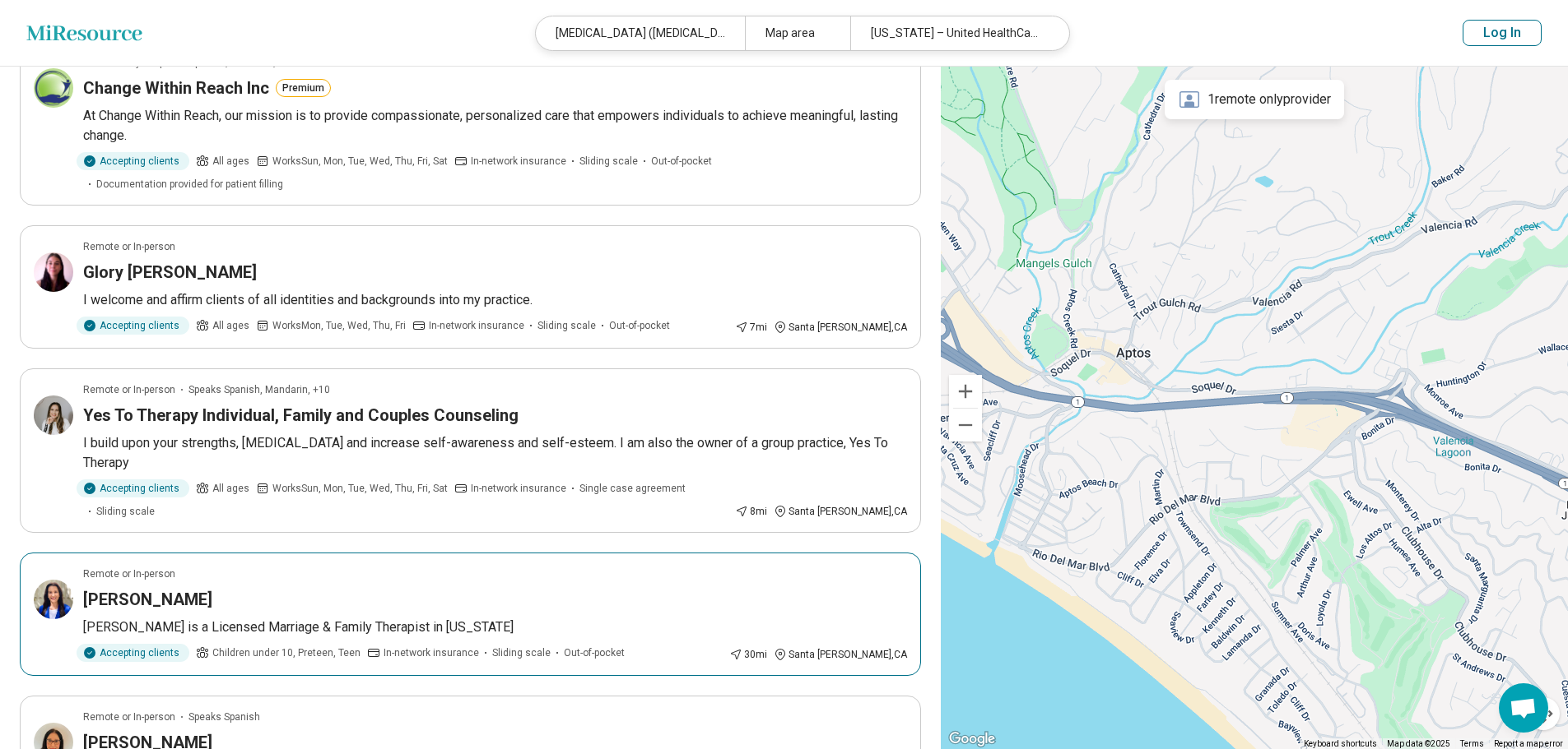
scroll to position [301, 0]
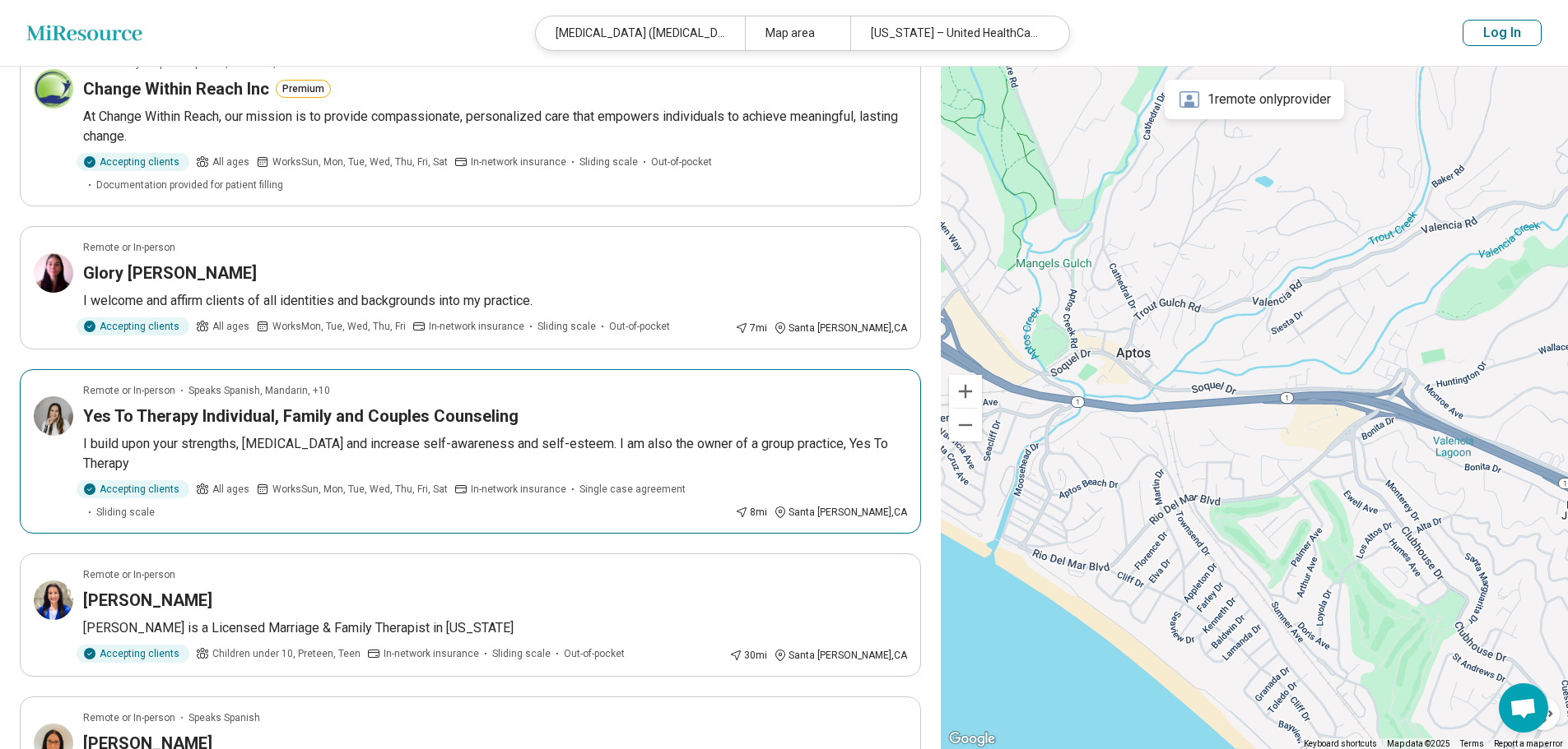
click at [663, 434] on p "I build upon your strengths, personal growth and increase self-awareness and se…" at bounding box center [495, 453] width 824 height 39
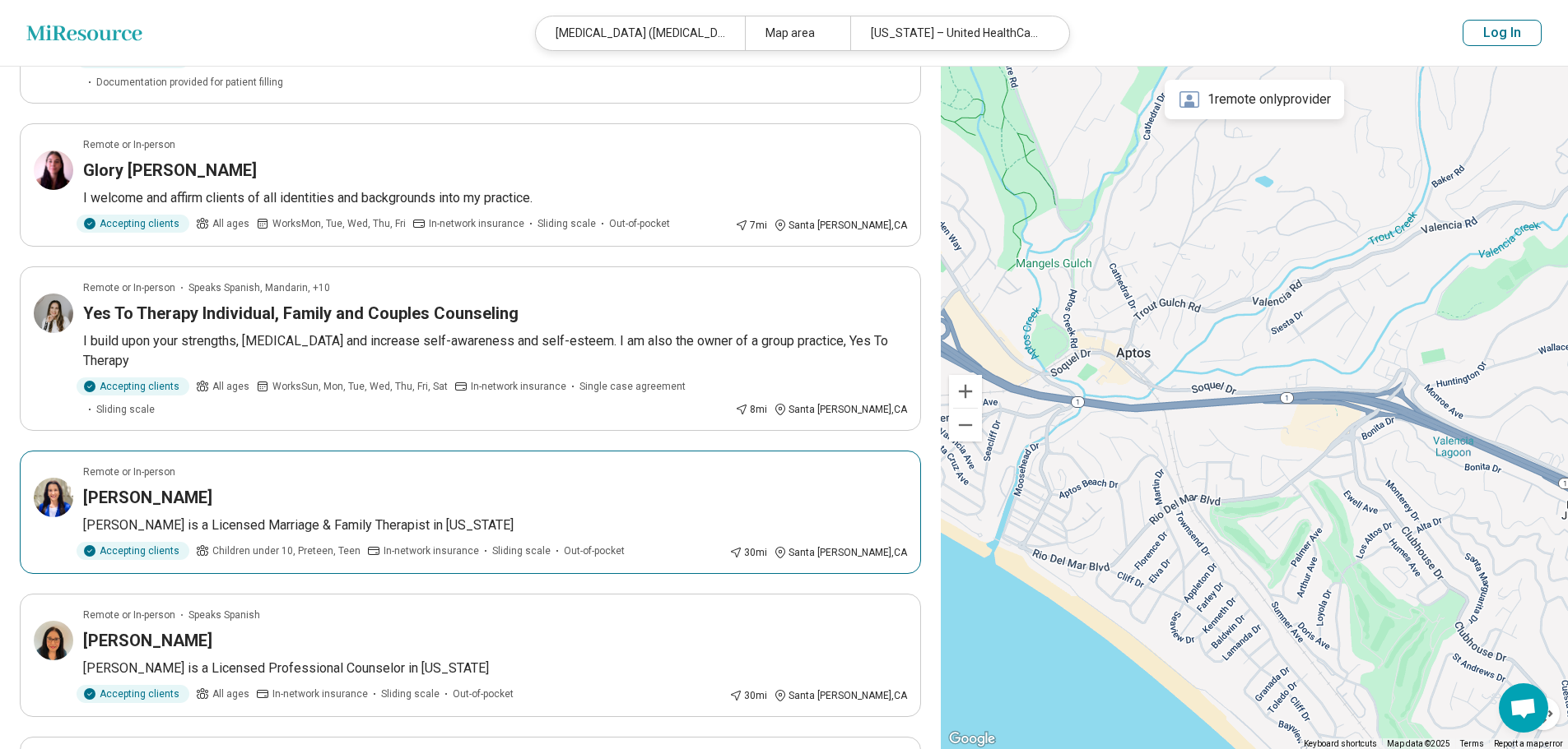
scroll to position [406, 0]
click at [574, 485] on div "[PERSON_NAME]" at bounding box center [495, 496] width 824 height 23
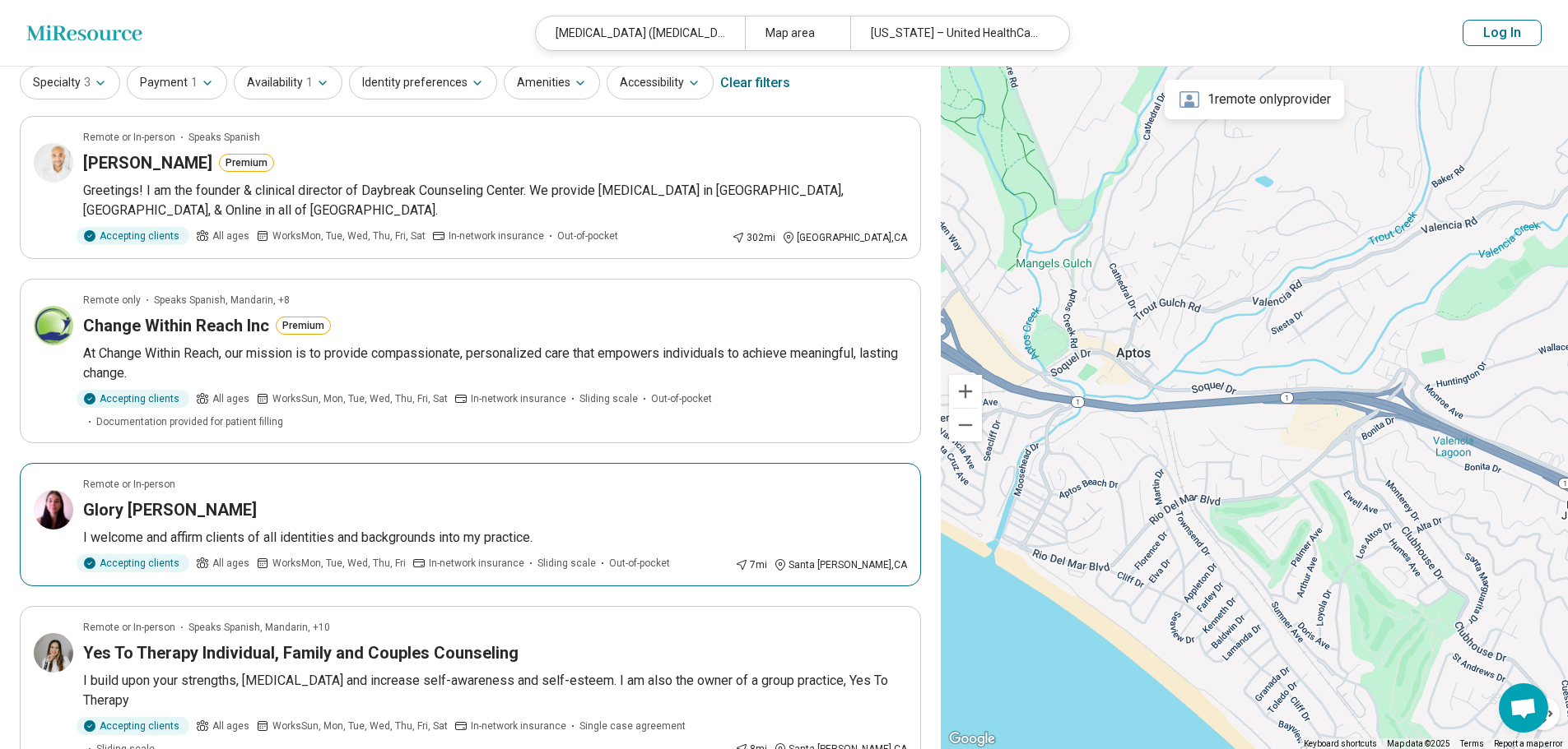
scroll to position [0, 0]
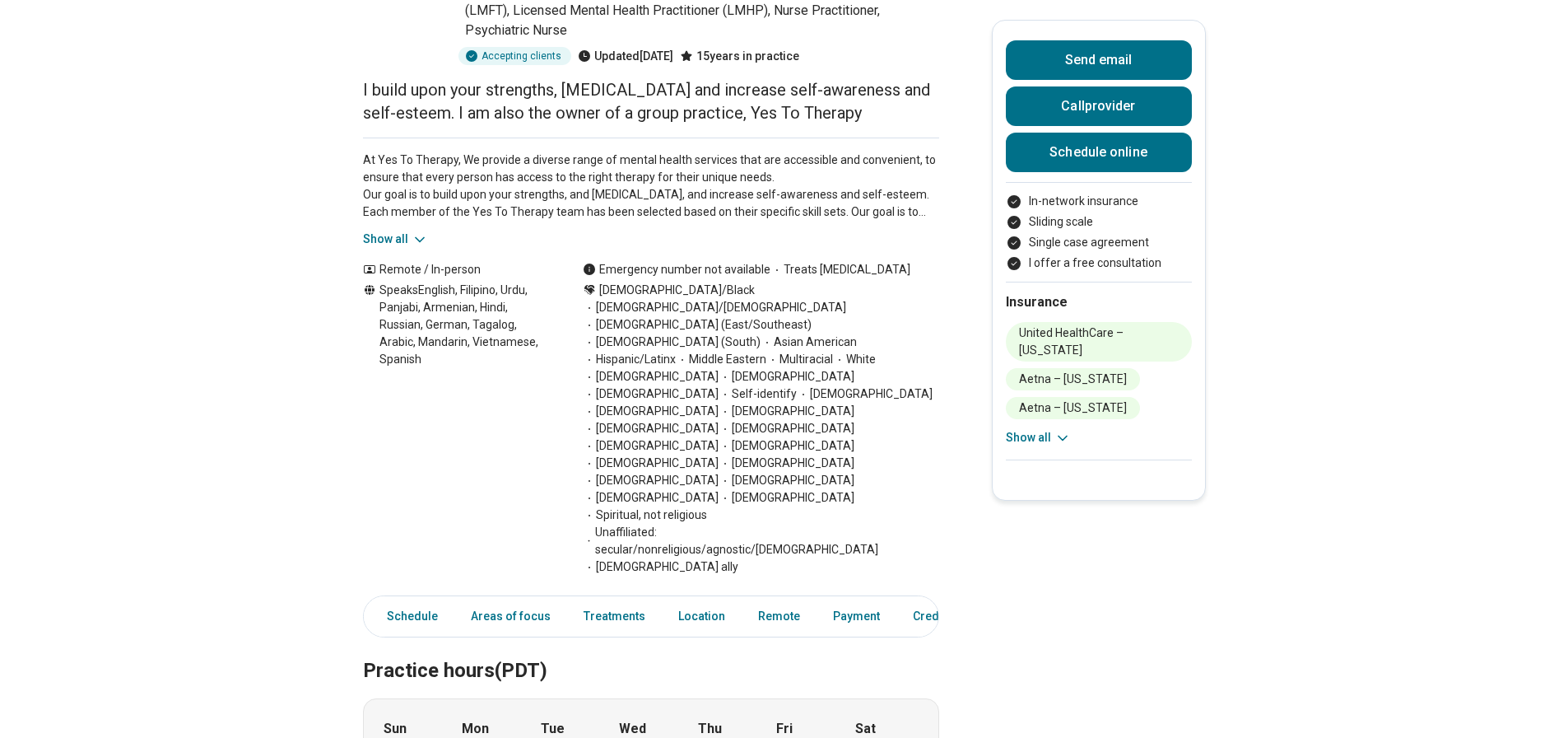
scroll to position [246, 0]
click at [426, 245] on icon at bounding box center [420, 238] width 17 height 17
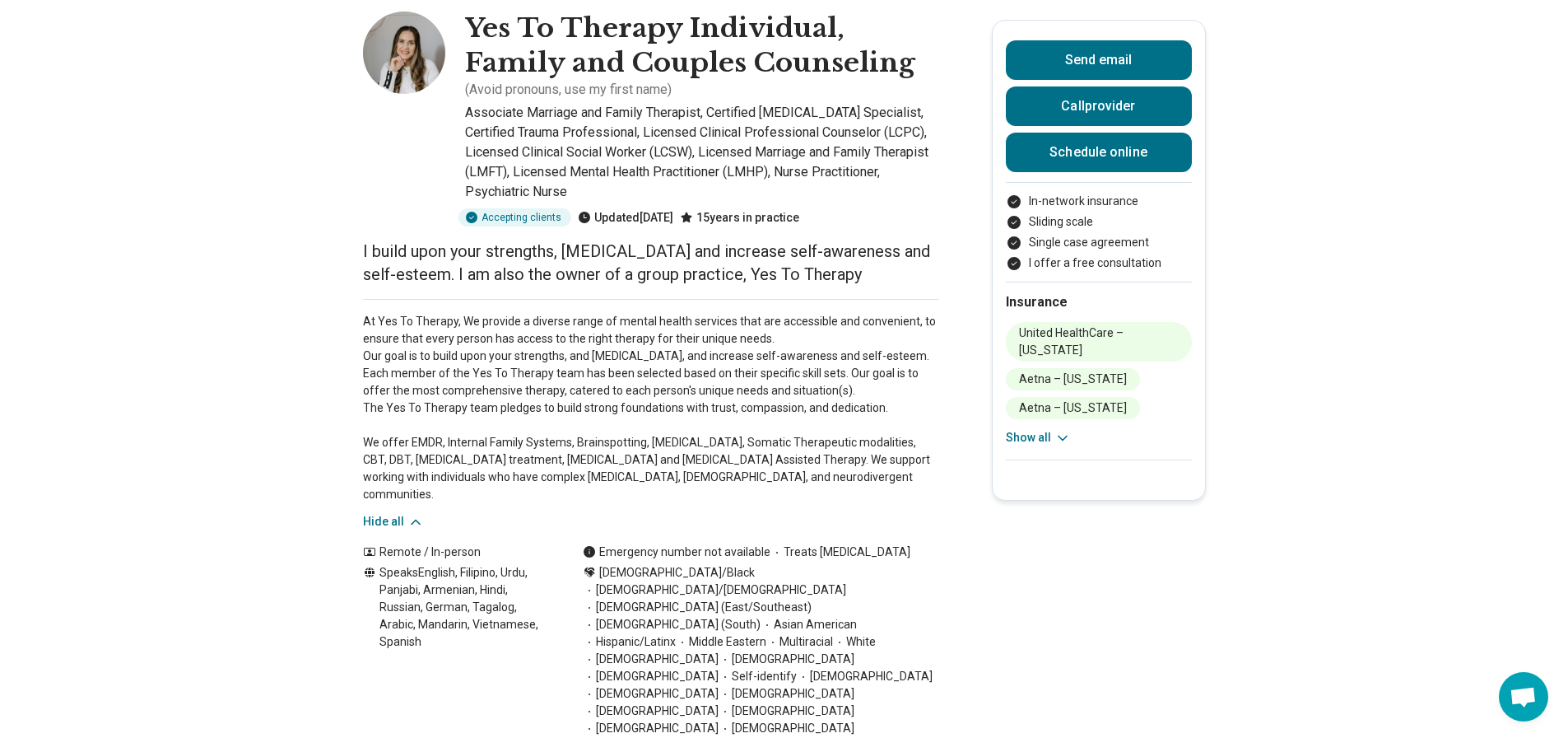
scroll to position [83, 0]
drag, startPoint x: 383, startPoint y: 318, endPoint x: 461, endPoint y: 328, distance: 78.6
click at [461, 328] on p "At Yes To Therapy, We provide a diverse range of mental health services that ar…" at bounding box center [651, 408] width 576 height 190
copy p "Yes To Therapy"
